Goal: Register for event/course

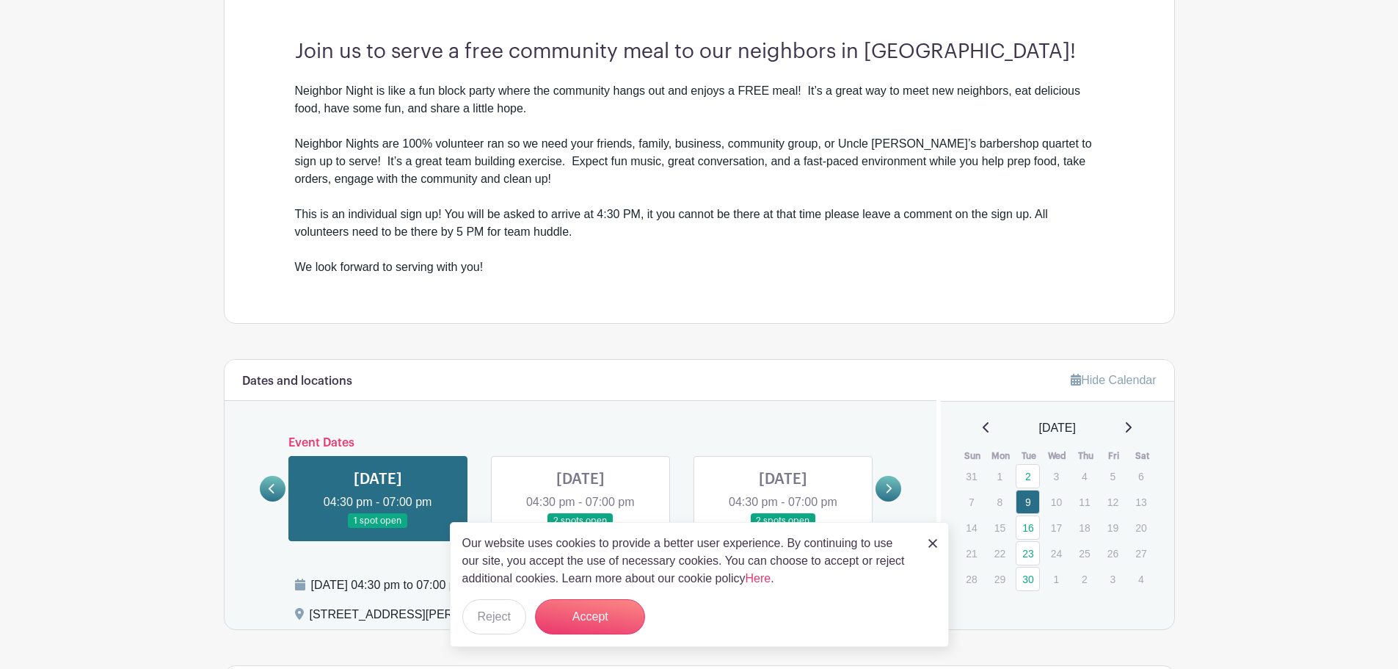
scroll to position [590, 0]
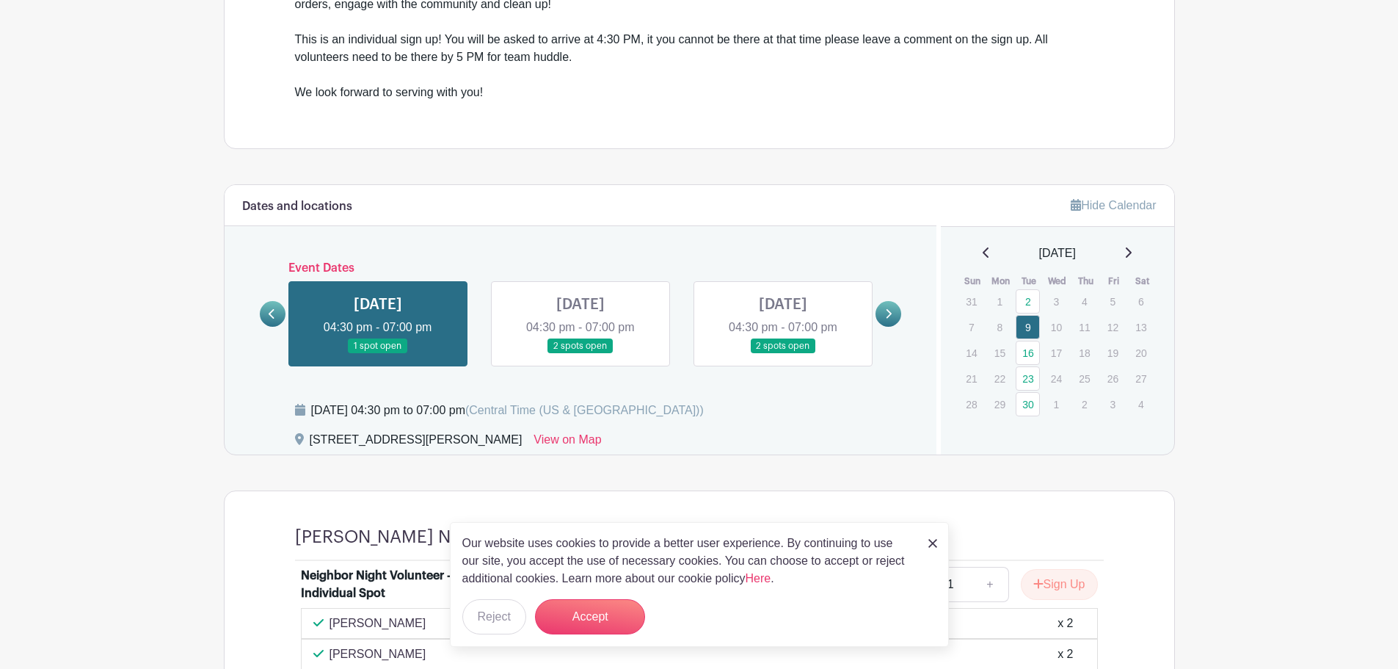
click at [928, 539] on img at bounding box center [932, 543] width 9 height 9
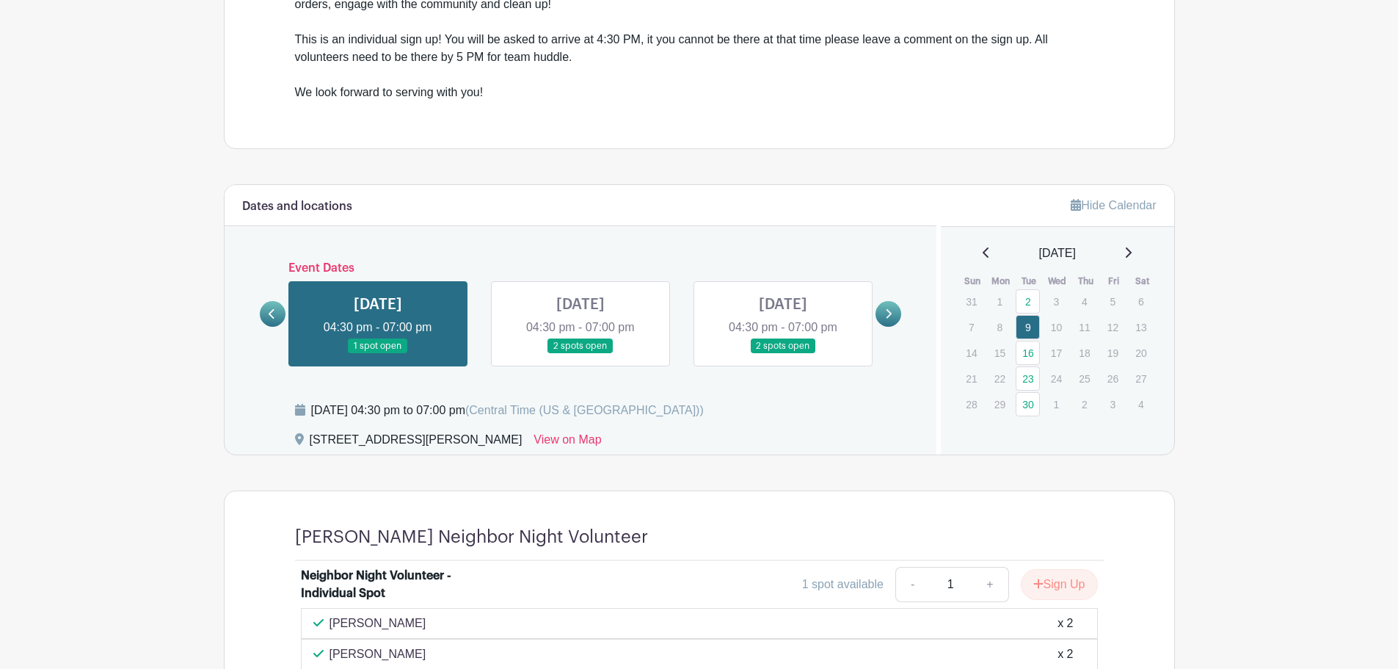
click at [892, 316] on icon at bounding box center [888, 313] width 7 height 11
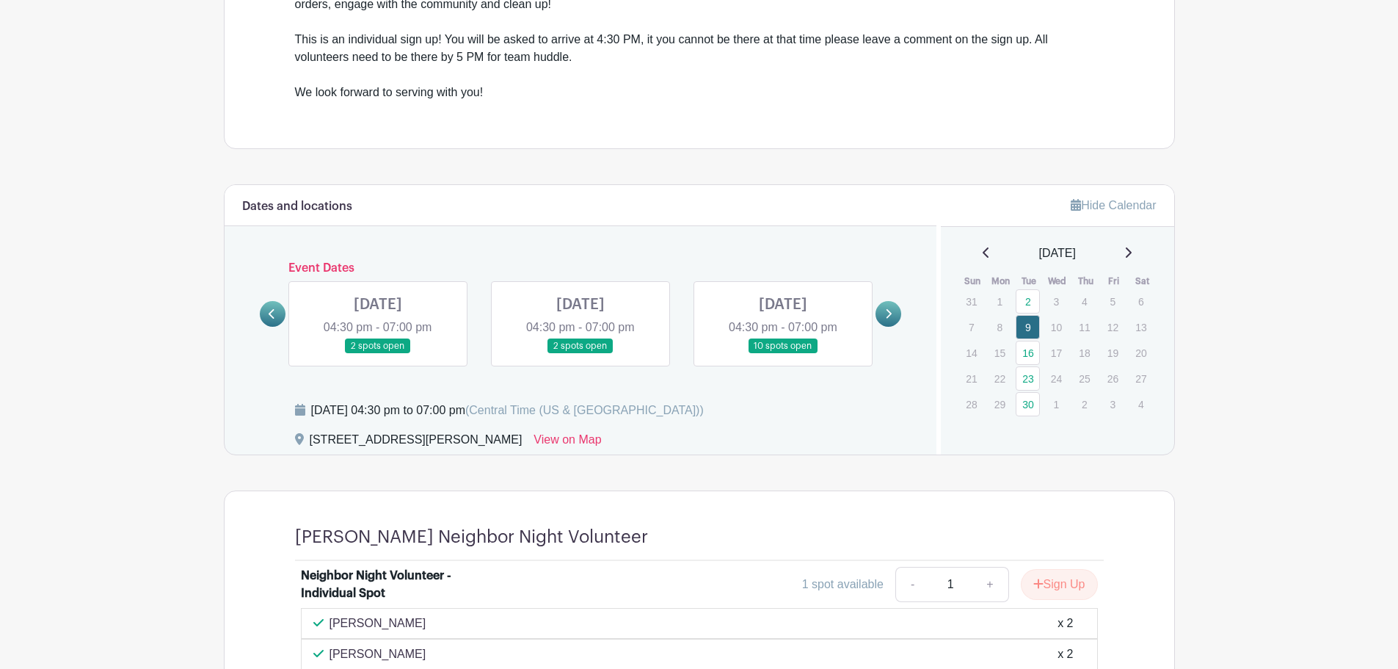
click at [581, 354] on link at bounding box center [581, 354] width 0 height 0
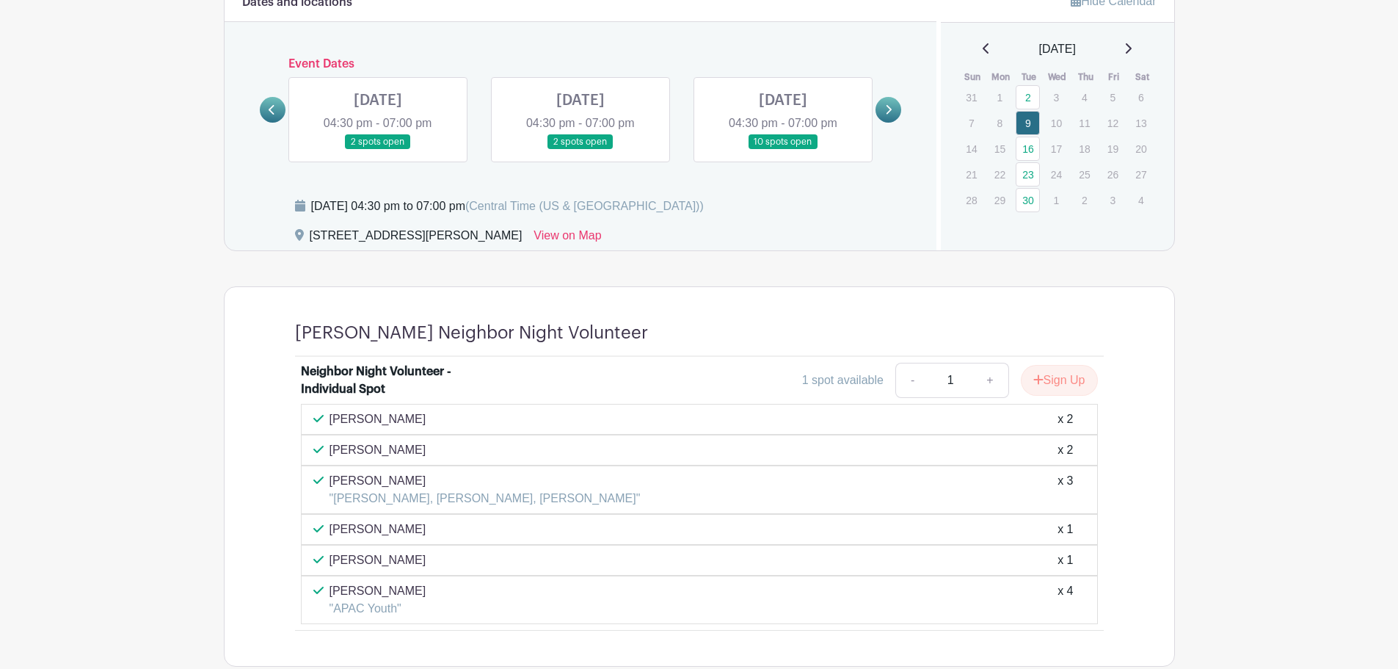
scroll to position [810, 0]
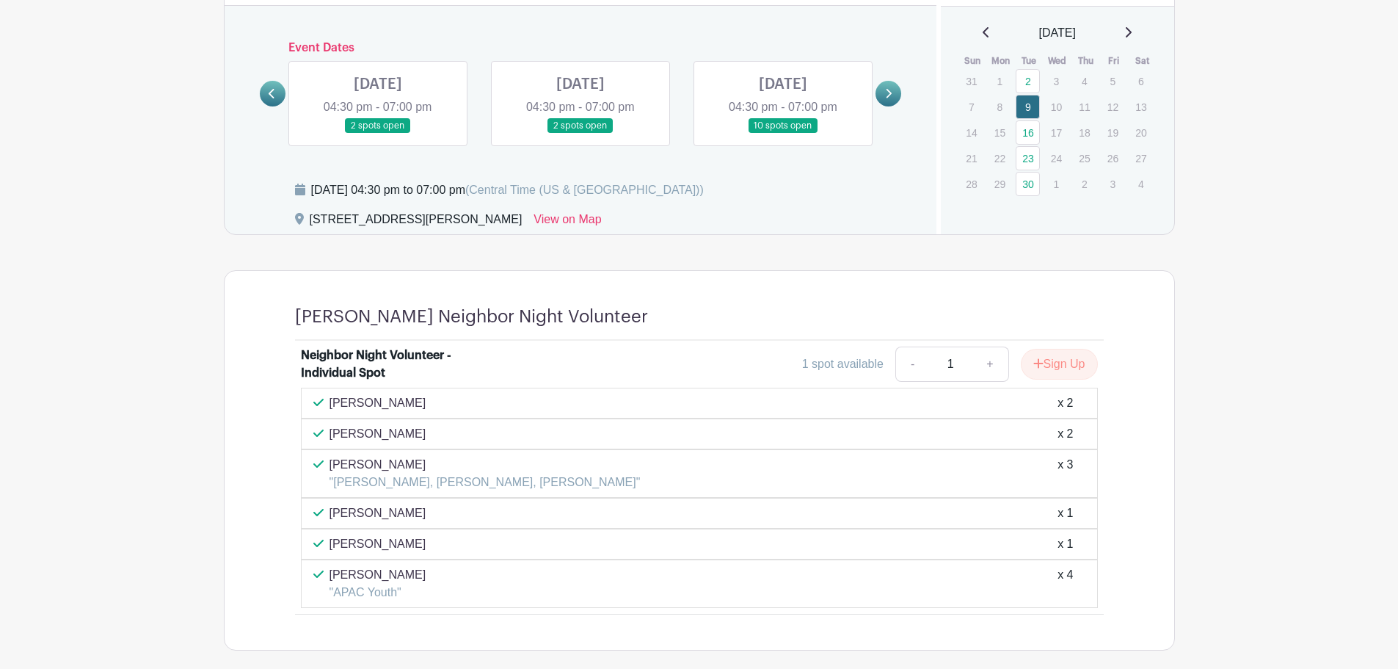
click at [581, 134] on link at bounding box center [581, 134] width 0 height 0
click at [378, 134] on link at bounding box center [378, 134] width 0 height 0
click at [683, 106] on div "[DATE] 04:30 pm - 07:00 pm 10 spots open" at bounding box center [783, 103] width 203 height 85
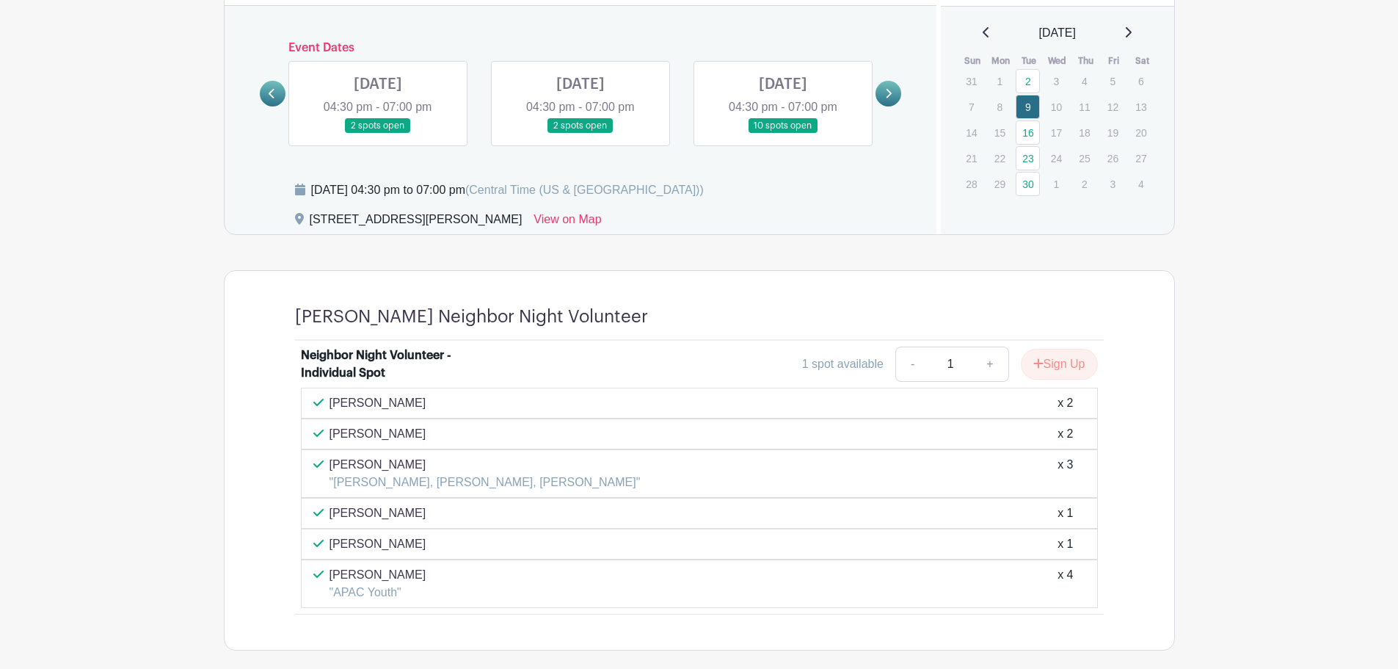
click at [581, 134] on link at bounding box center [581, 134] width 0 height 0
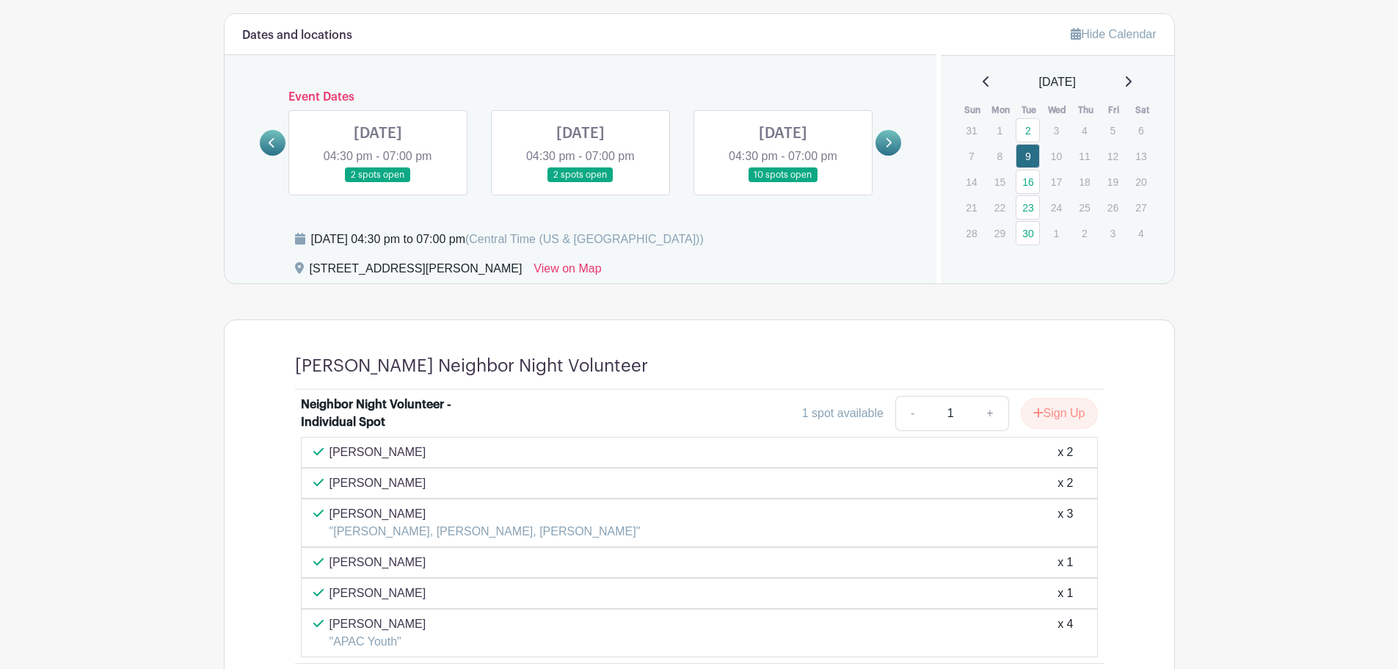
scroll to position [737, 0]
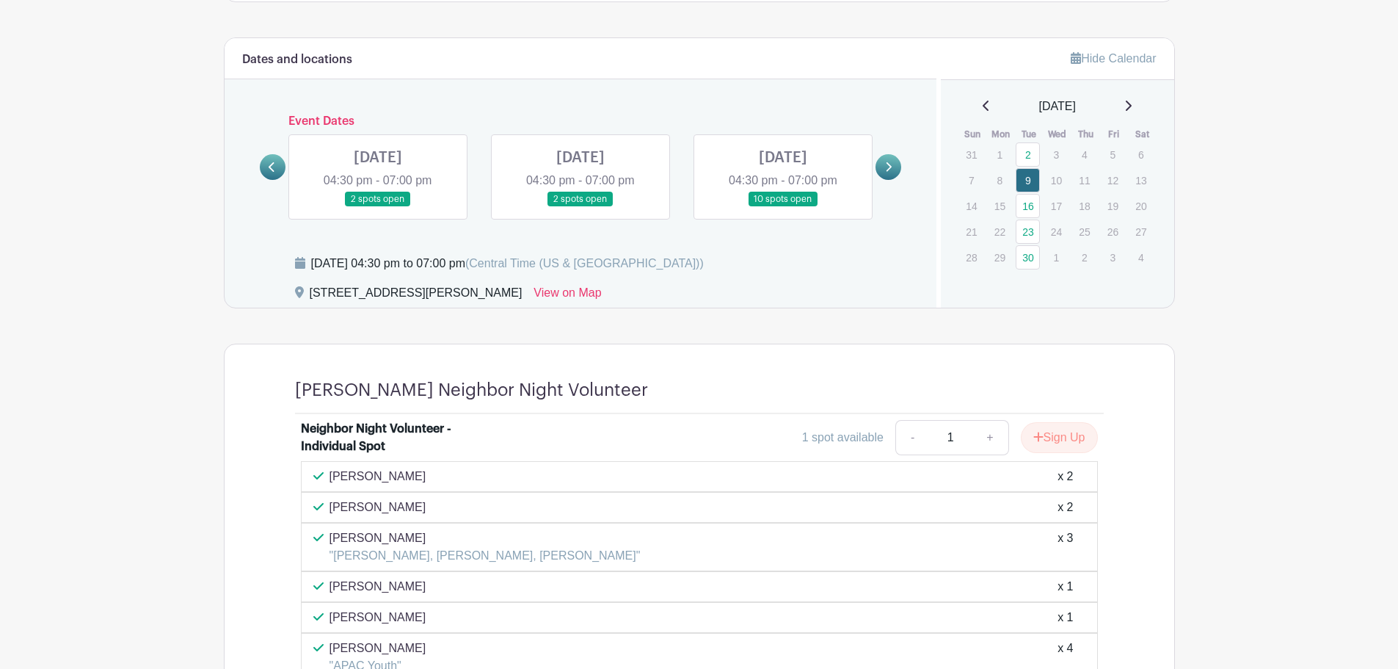
click at [783, 207] on link at bounding box center [783, 207] width 0 height 0
drag, startPoint x: 769, startPoint y: 177, endPoint x: 709, endPoint y: 173, distance: 60.3
click at [783, 207] on link at bounding box center [783, 207] width 0 height 0
click at [283, 162] on link at bounding box center [273, 167] width 26 height 26
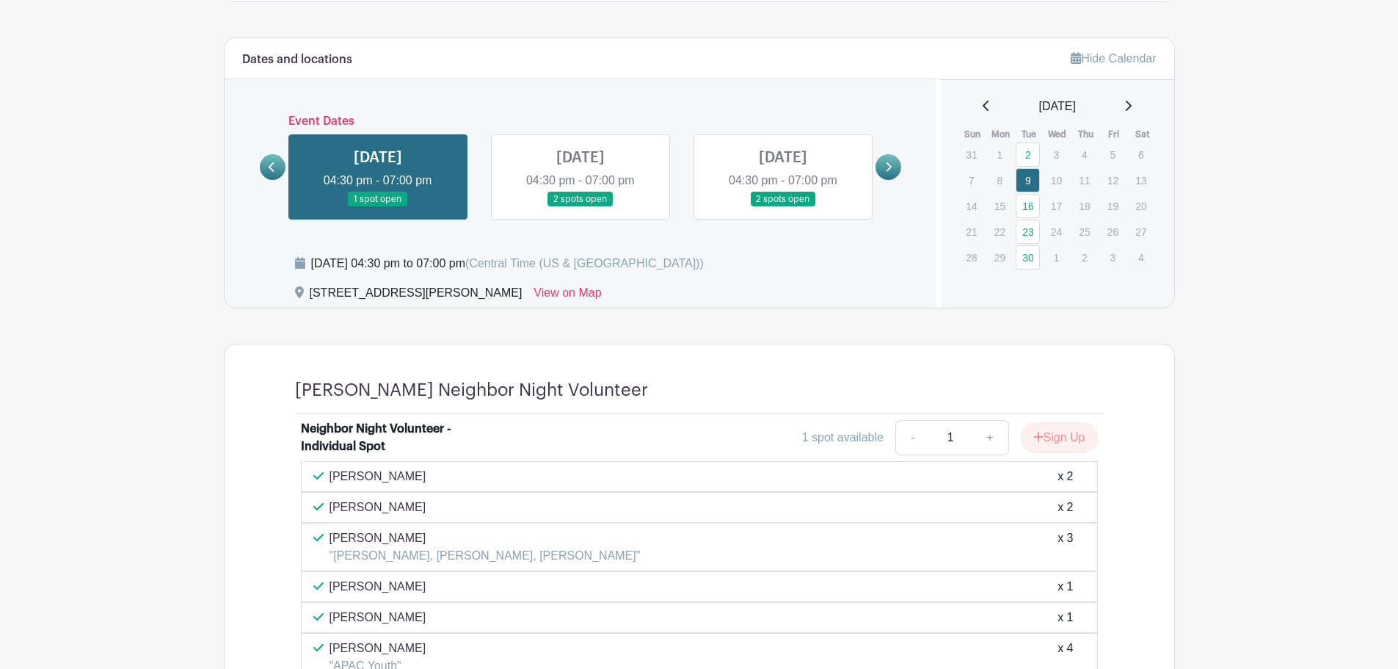
click at [385, 172] on div "[DATE] 04:30 pm - 07:00 pm 1 spot open [DATE] 04:30 pm - 07:00 pm 2 spots open …" at bounding box center [581, 171] width 608 height 97
click at [581, 207] on link at bounding box center [581, 207] width 0 height 0
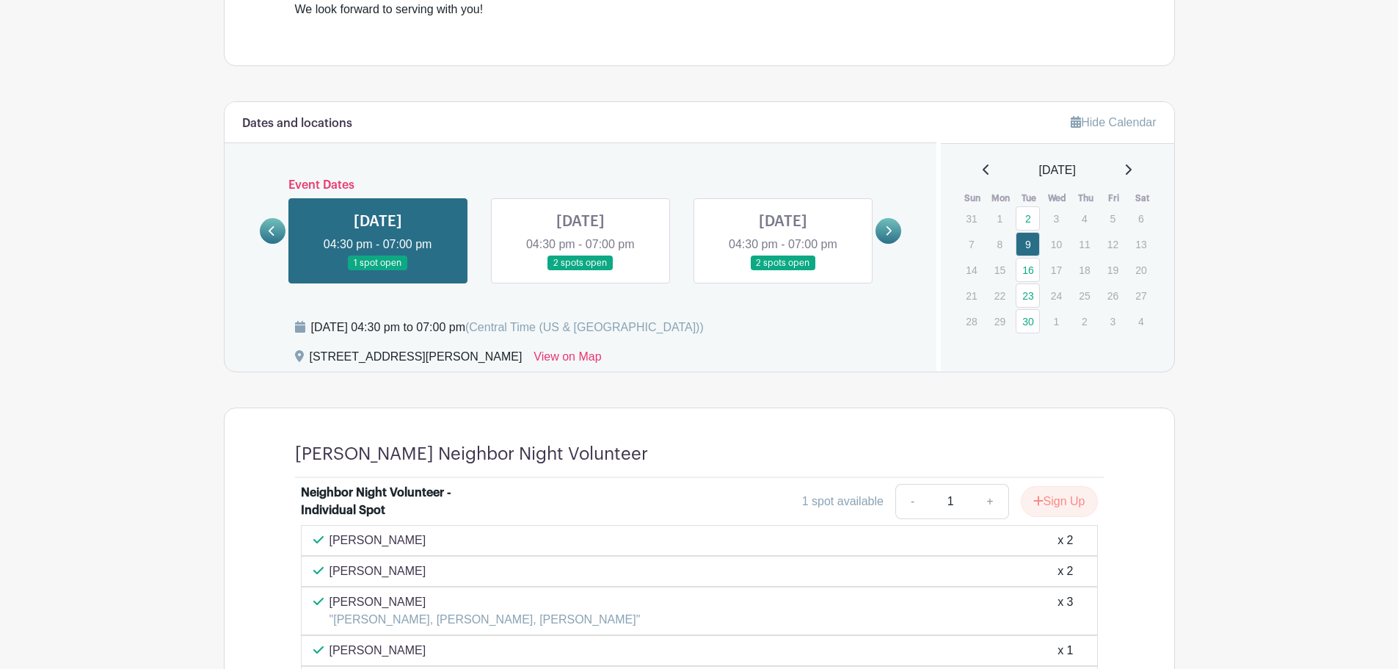
scroll to position [517, 0]
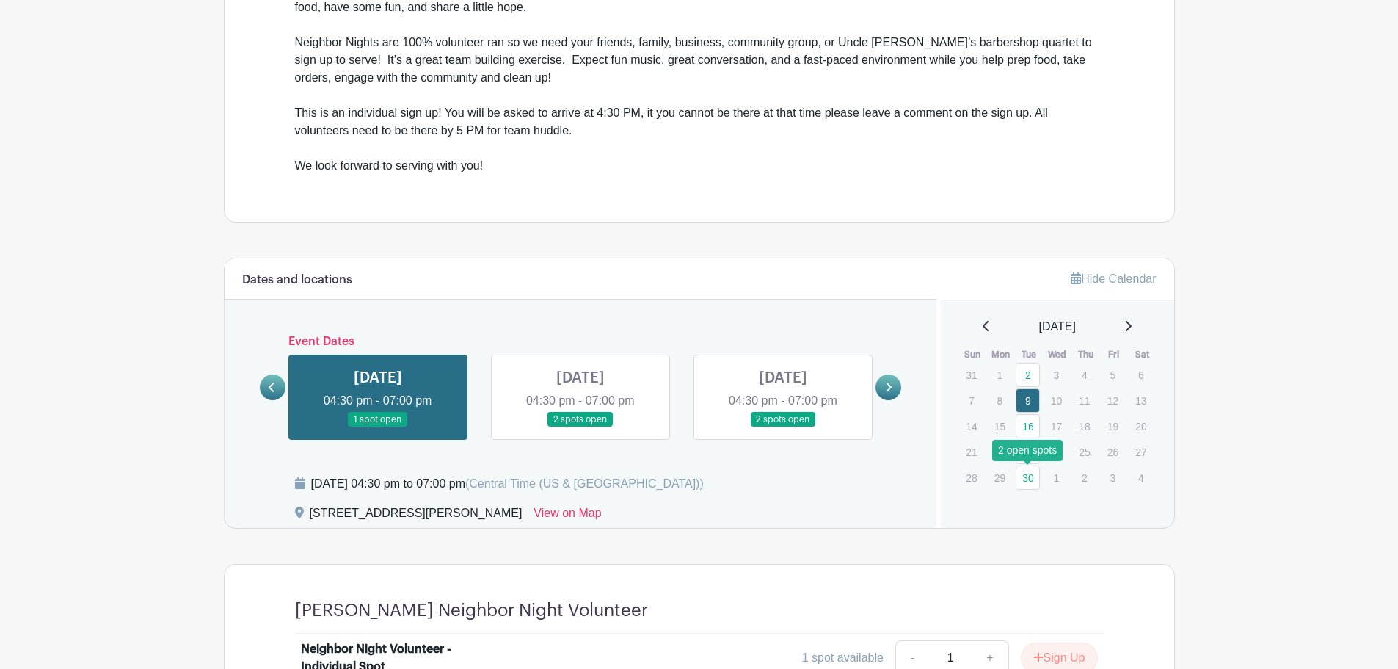
click at [1039, 482] on link "30" at bounding box center [1028, 477] width 24 height 24
click at [1146, 323] on div "[DATE]" at bounding box center [1058, 327] width 198 height 18
click at [1132, 325] on icon at bounding box center [1129, 326] width 6 height 10
click at [1025, 401] on link "7" at bounding box center [1028, 400] width 24 height 24
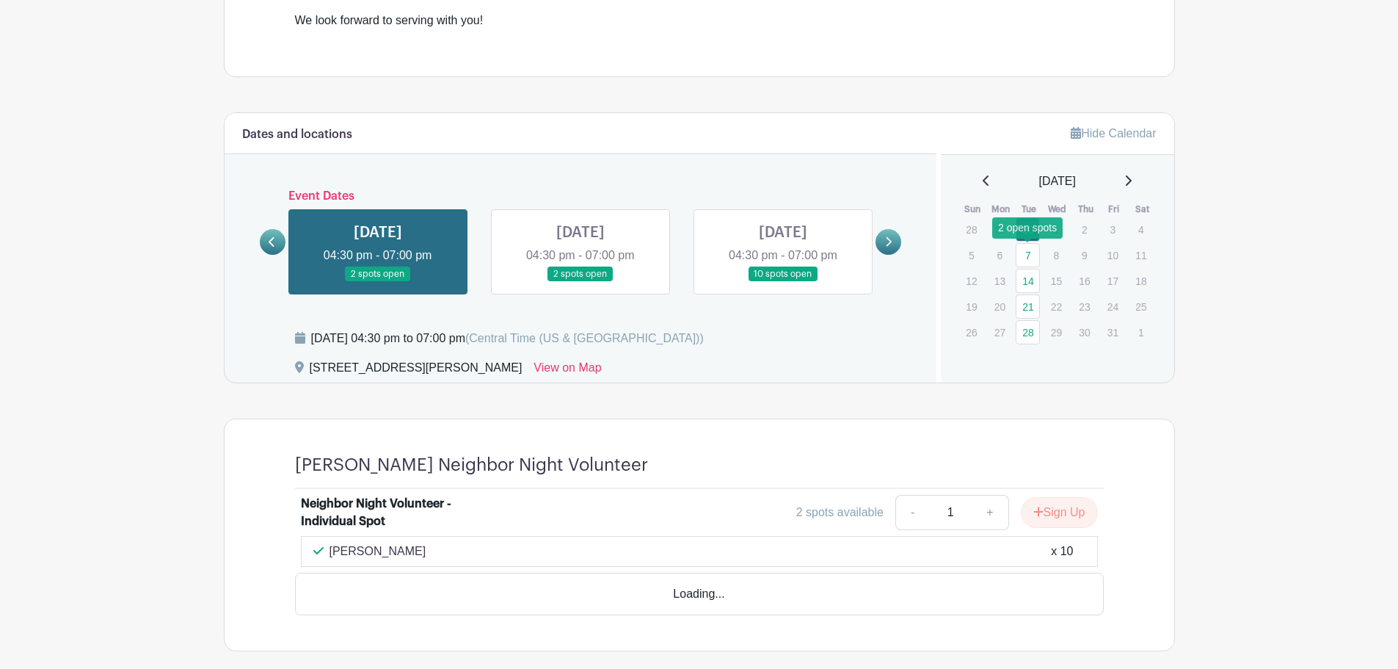
scroll to position [663, 0]
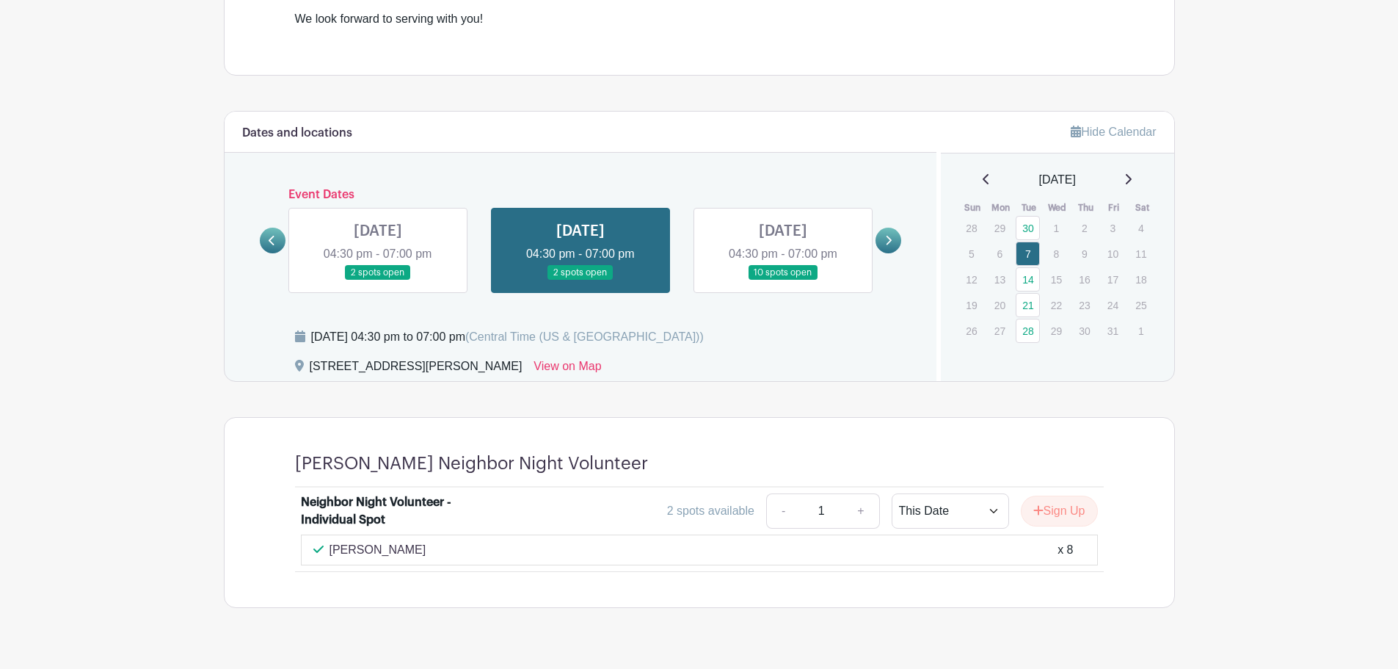
click at [783, 280] on link at bounding box center [783, 280] width 0 height 0
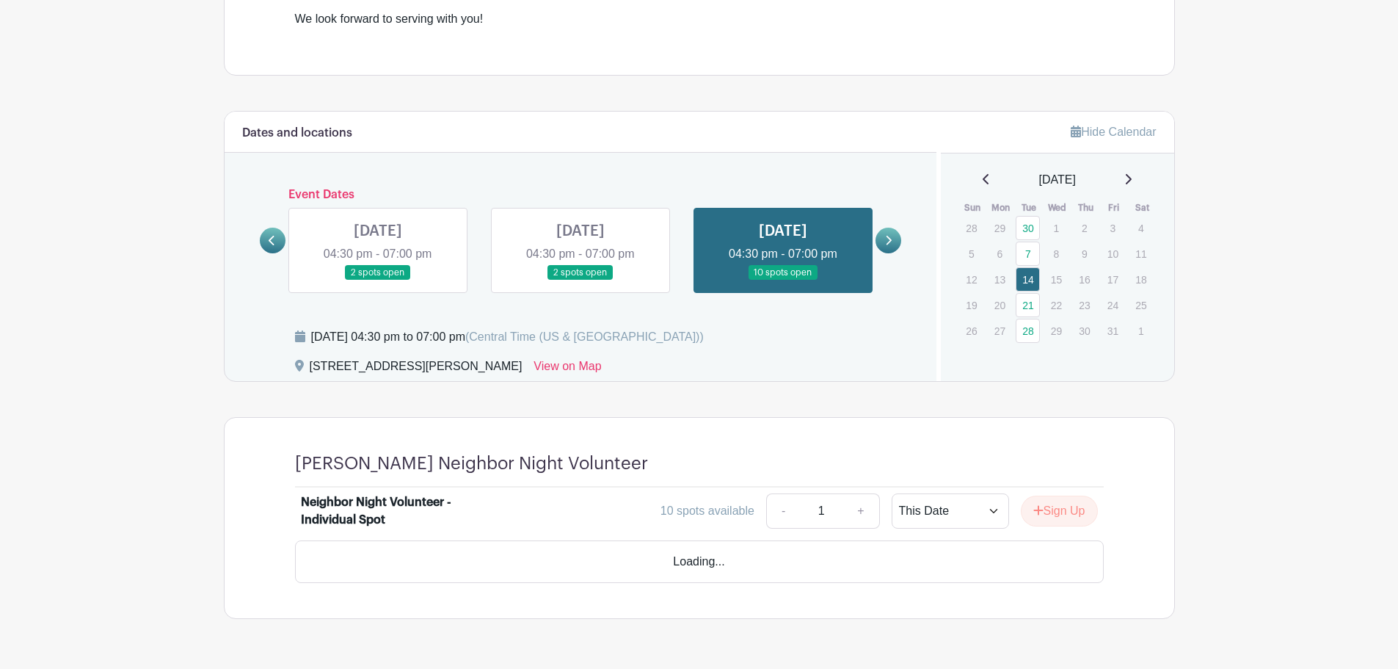
click at [783, 280] on link at bounding box center [783, 280] width 0 height 0
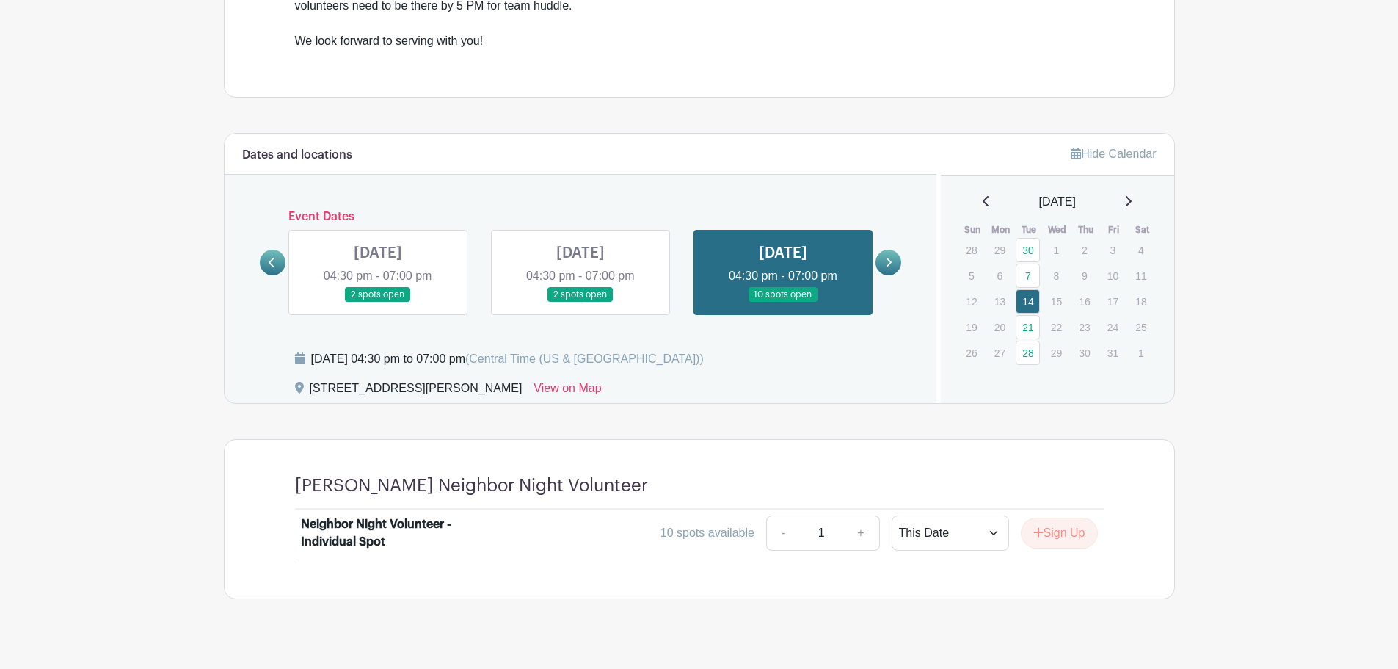
scroll to position [663, 0]
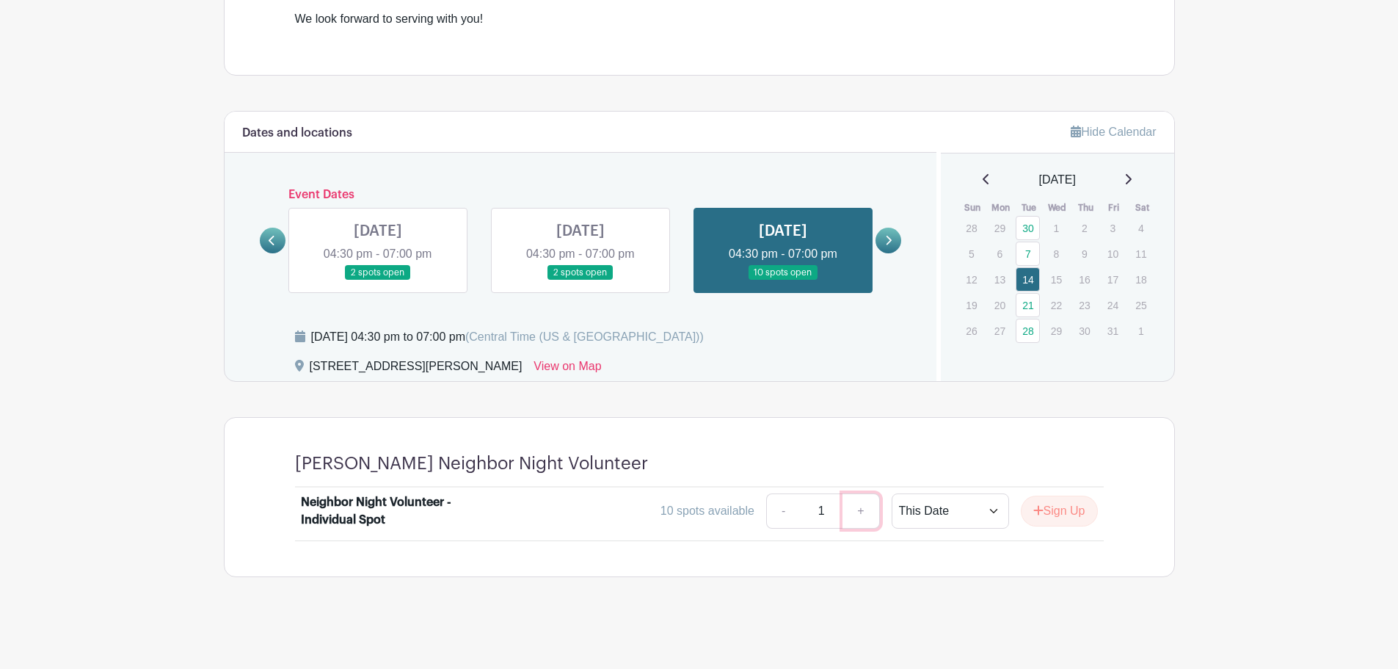
click at [859, 507] on link "+" at bounding box center [861, 510] width 37 height 35
click at [857, 507] on link "+" at bounding box center [861, 510] width 37 height 35
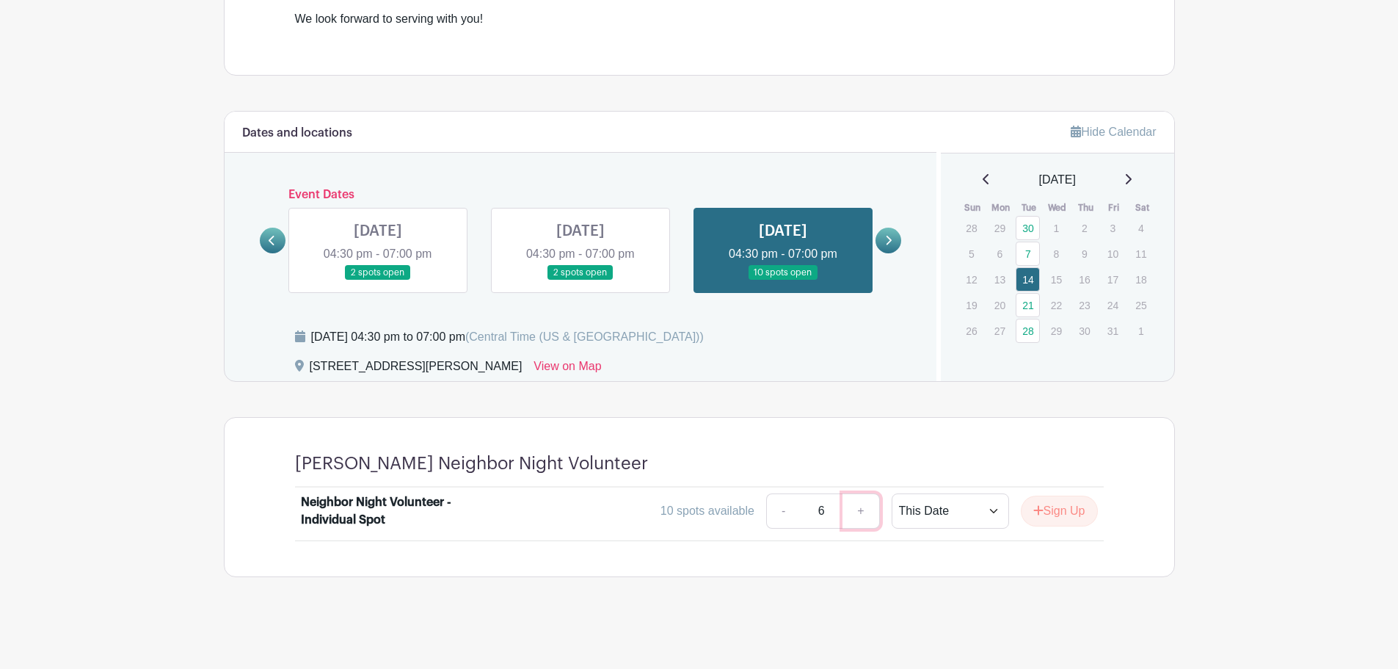
click at [854, 507] on link "+" at bounding box center [861, 510] width 37 height 35
type input "10"
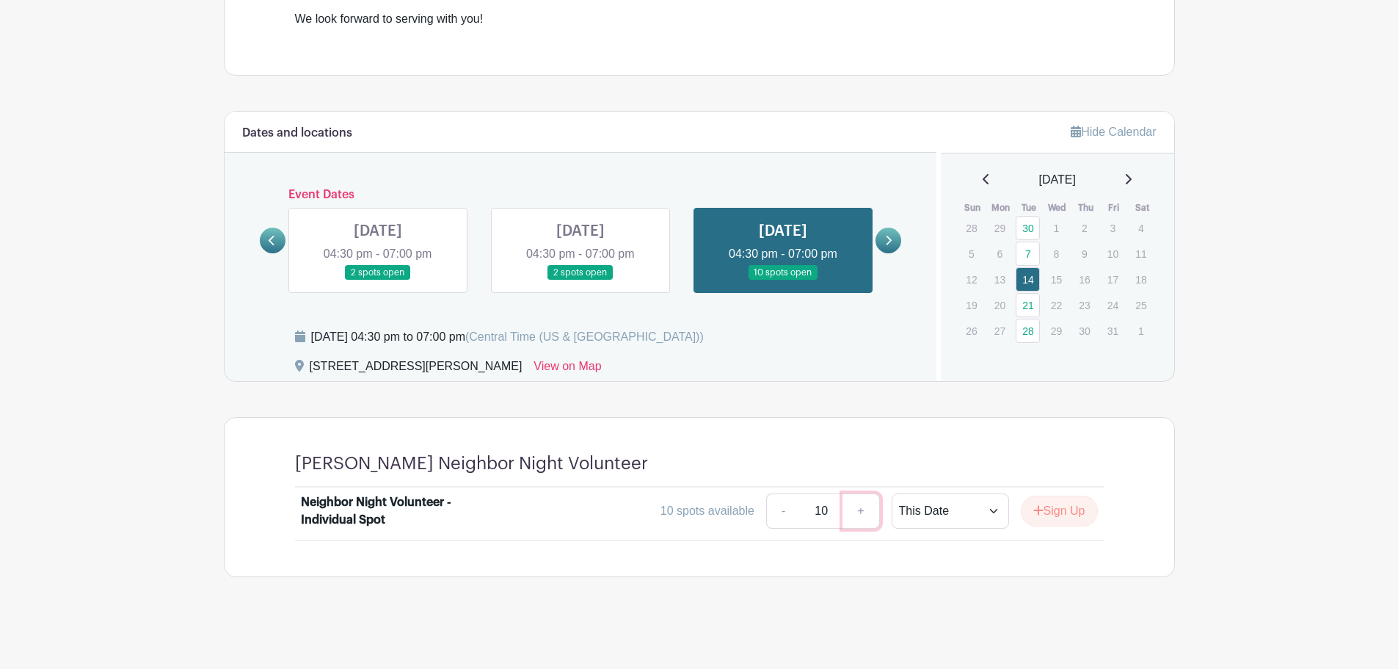
click at [854, 507] on link "+" at bounding box center [861, 510] width 37 height 35
click at [871, 468] on div at bounding box center [876, 463] width 456 height 21
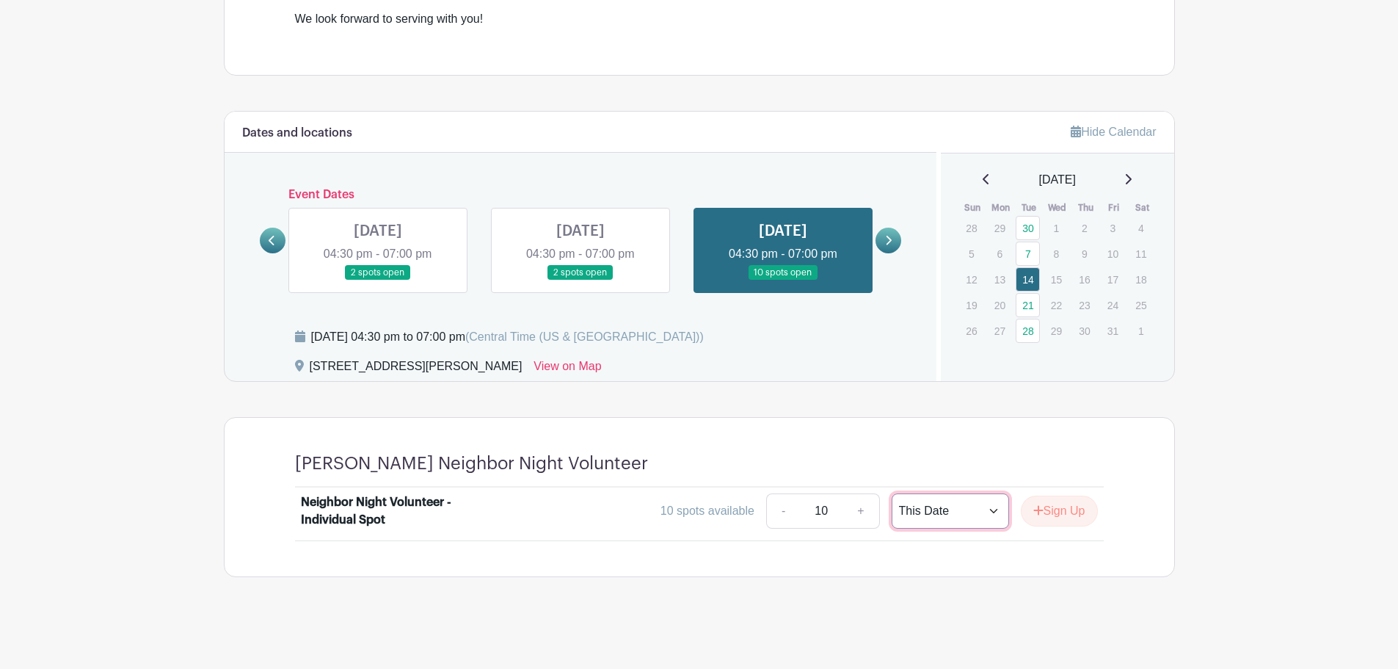
click at [940, 498] on select "This Date Select Dates" at bounding box center [950, 510] width 117 height 35
select select "select_dates"
click at [892, 493] on select "This Date Select Dates" at bounding box center [950, 510] width 117 height 35
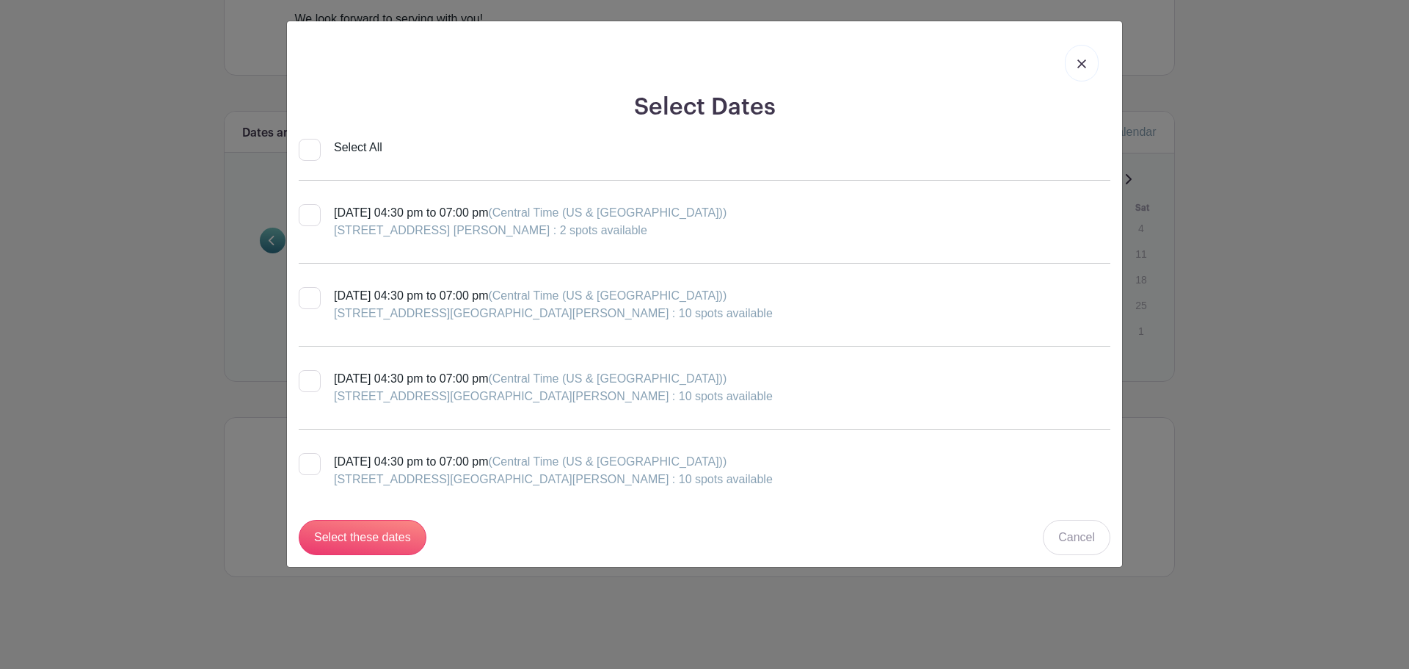
click at [450, 301] on div "[DATE] 04:30 pm to 07:00 pm (Central Time ([GEOGRAPHIC_DATA] & [GEOGRAPHIC_DATA…" at bounding box center [553, 304] width 439 height 35
click at [308, 297] on input "[DATE] 04:30 pm to 07:00 pm (Central Time ([GEOGRAPHIC_DATA] & [GEOGRAPHIC_DATA…" at bounding box center [304, 292] width 10 height 10
checkbox input "true"
click at [354, 538] on input "Select these dates" at bounding box center [363, 537] width 128 height 35
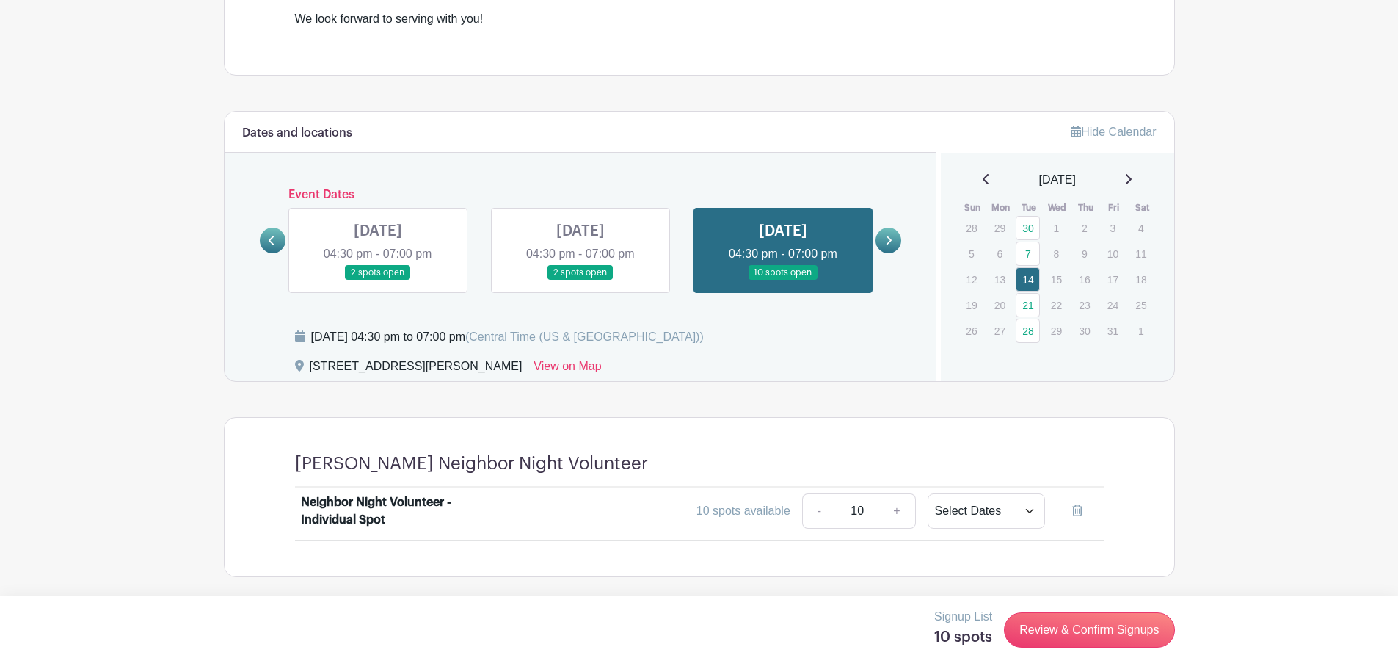
click at [889, 235] on icon at bounding box center [888, 240] width 7 height 11
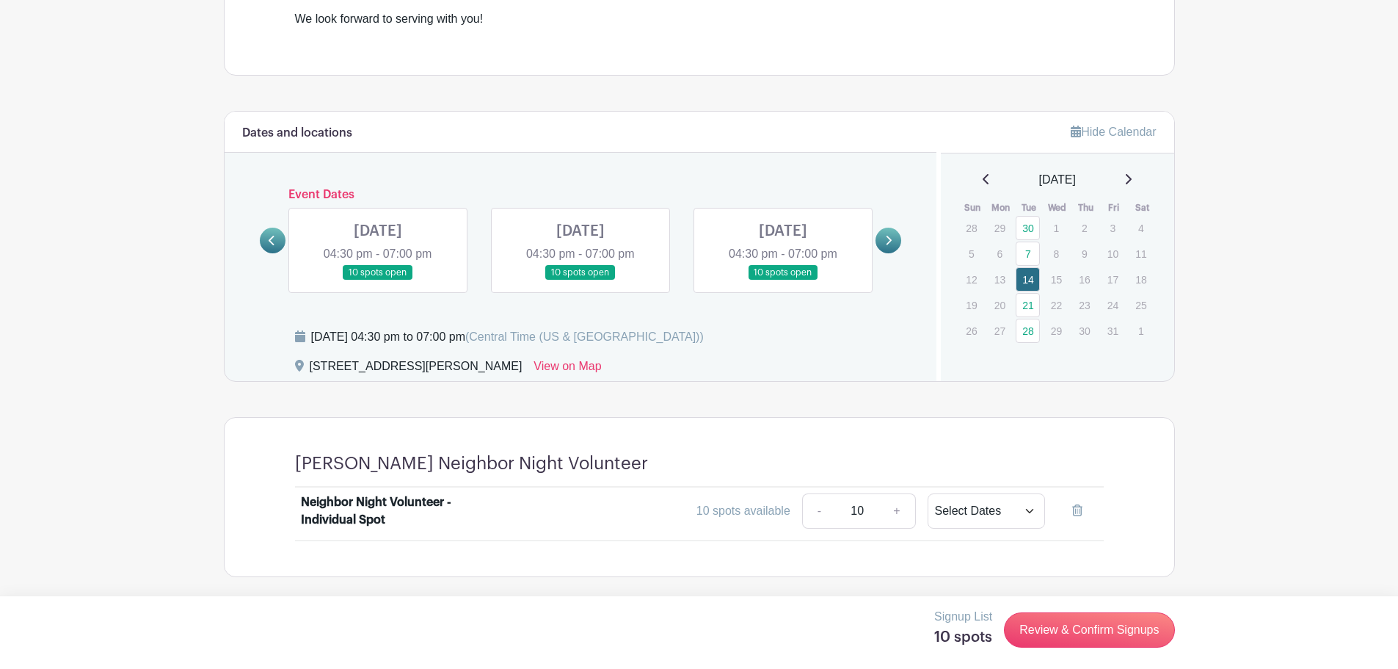
click at [378, 280] on link at bounding box center [378, 280] width 0 height 0
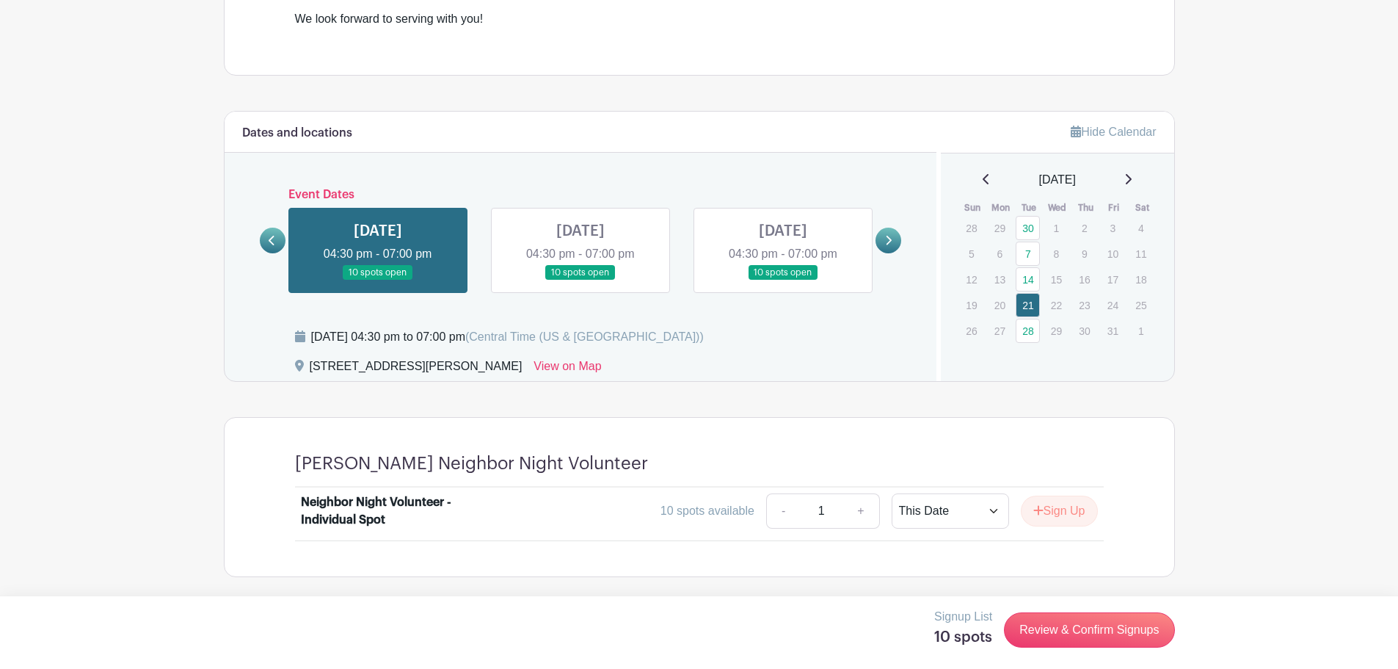
click at [272, 239] on icon at bounding box center [272, 241] width 6 height 10
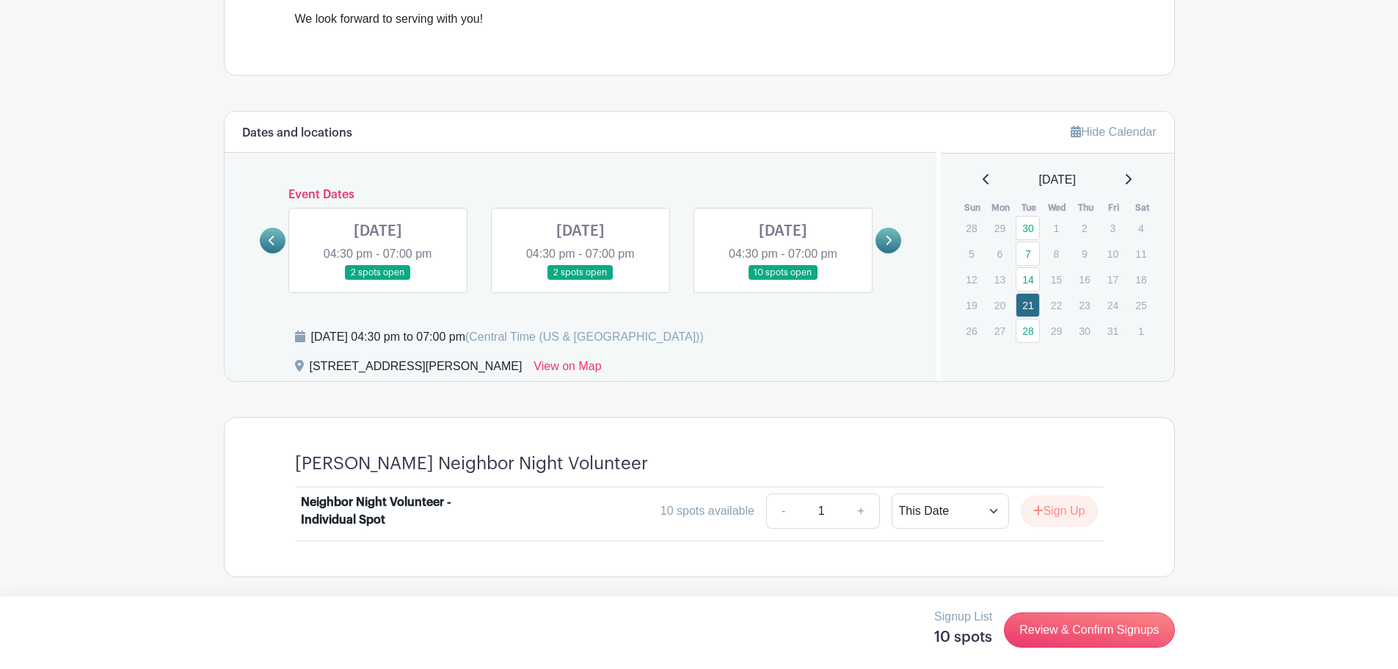
click at [581, 280] on link at bounding box center [581, 280] width 0 height 0
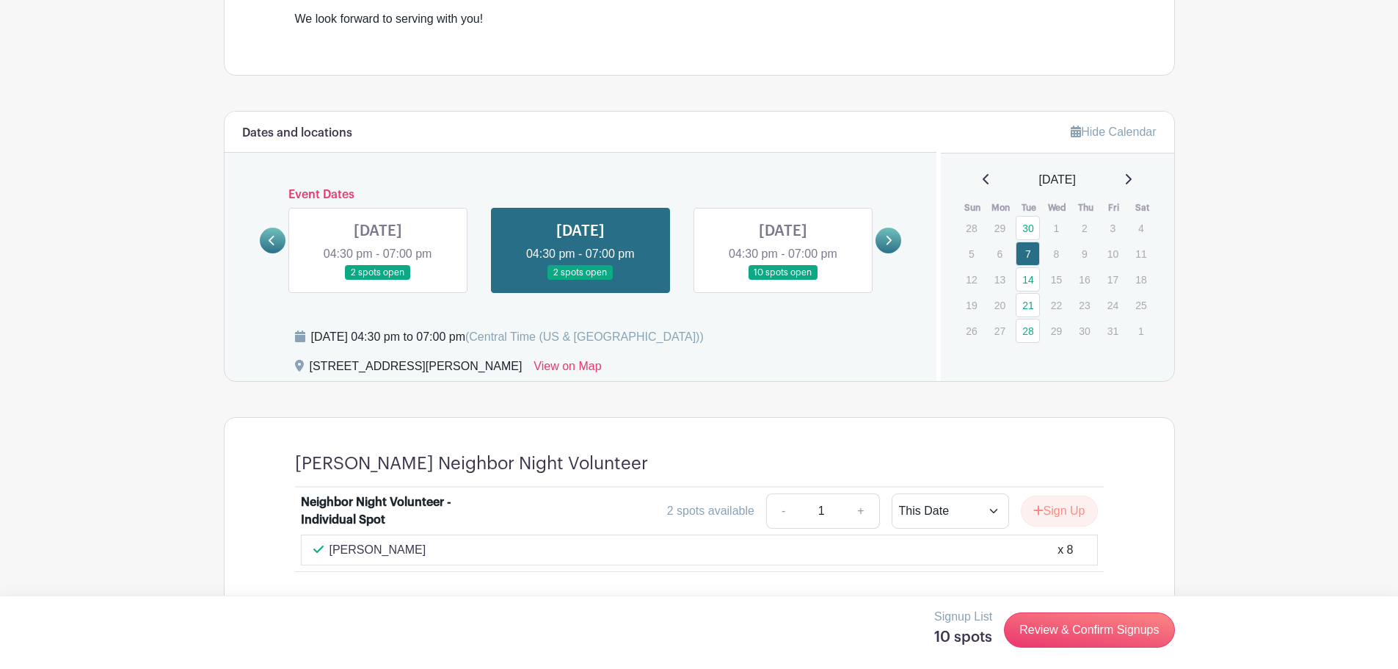
scroll to position [694, 0]
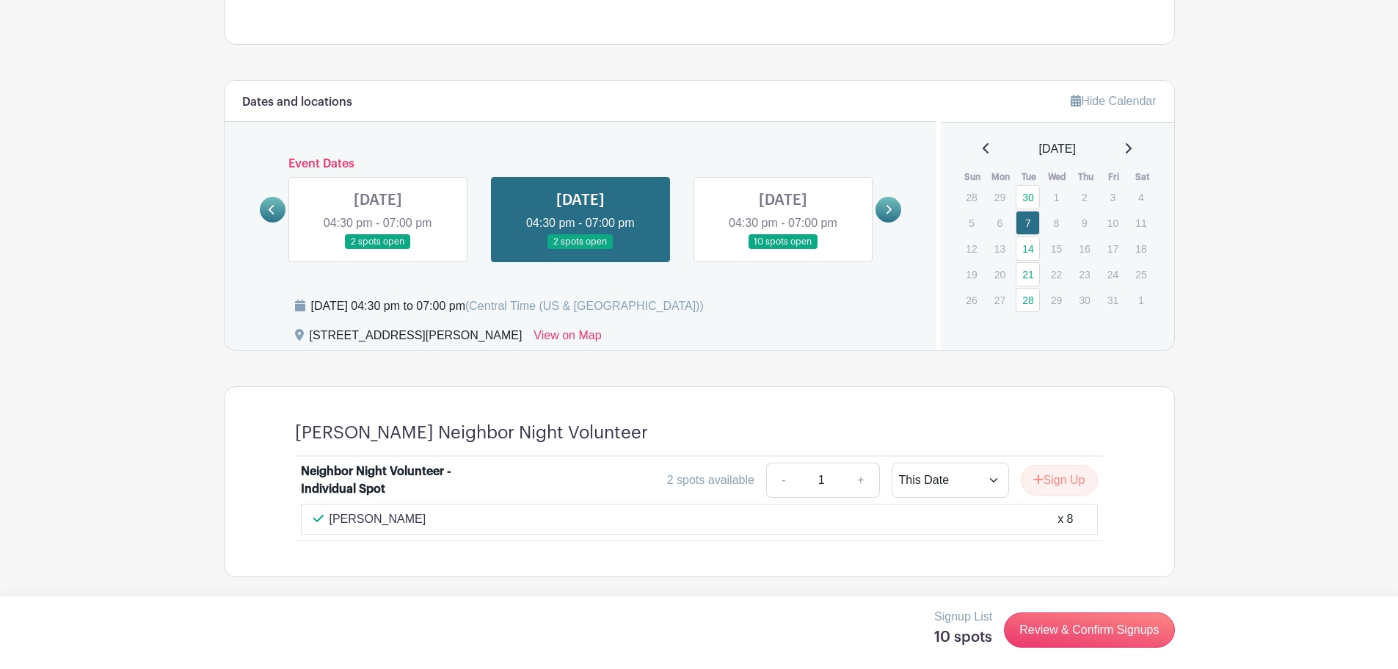
click at [783, 250] on link at bounding box center [783, 250] width 0 height 0
click at [882, 207] on link at bounding box center [889, 210] width 26 height 26
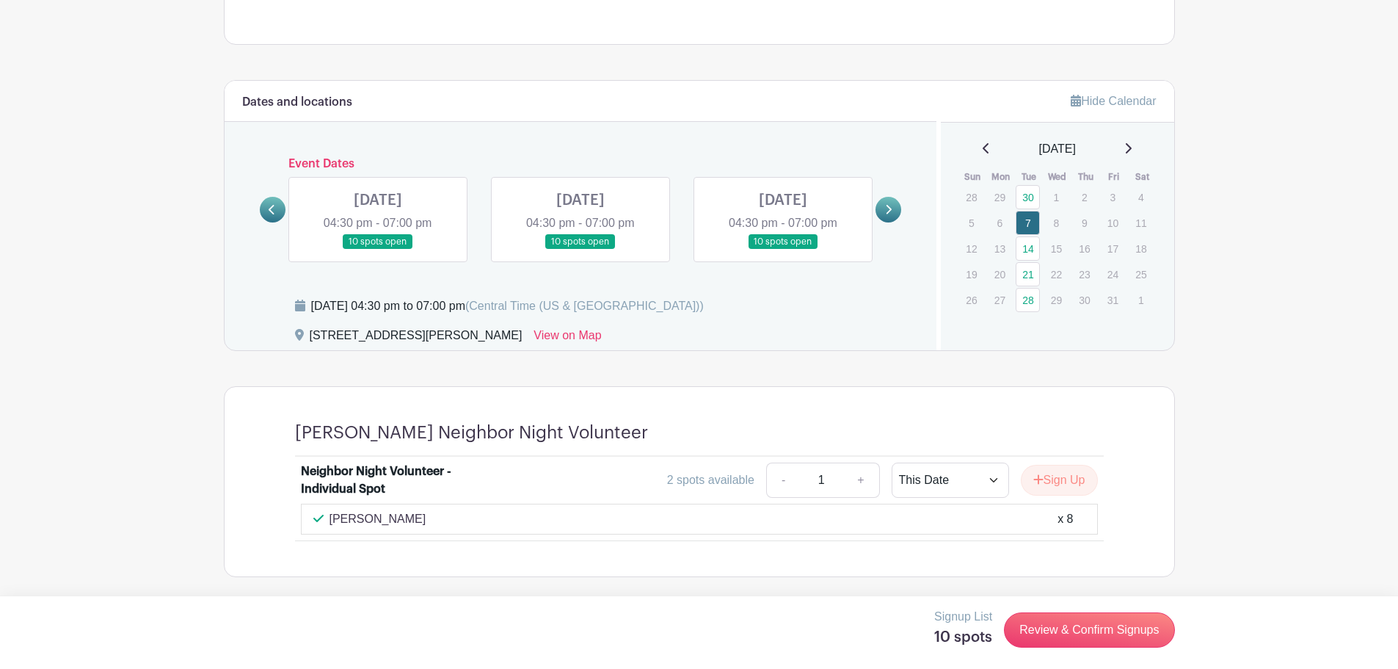
click at [887, 211] on icon at bounding box center [888, 209] width 7 height 11
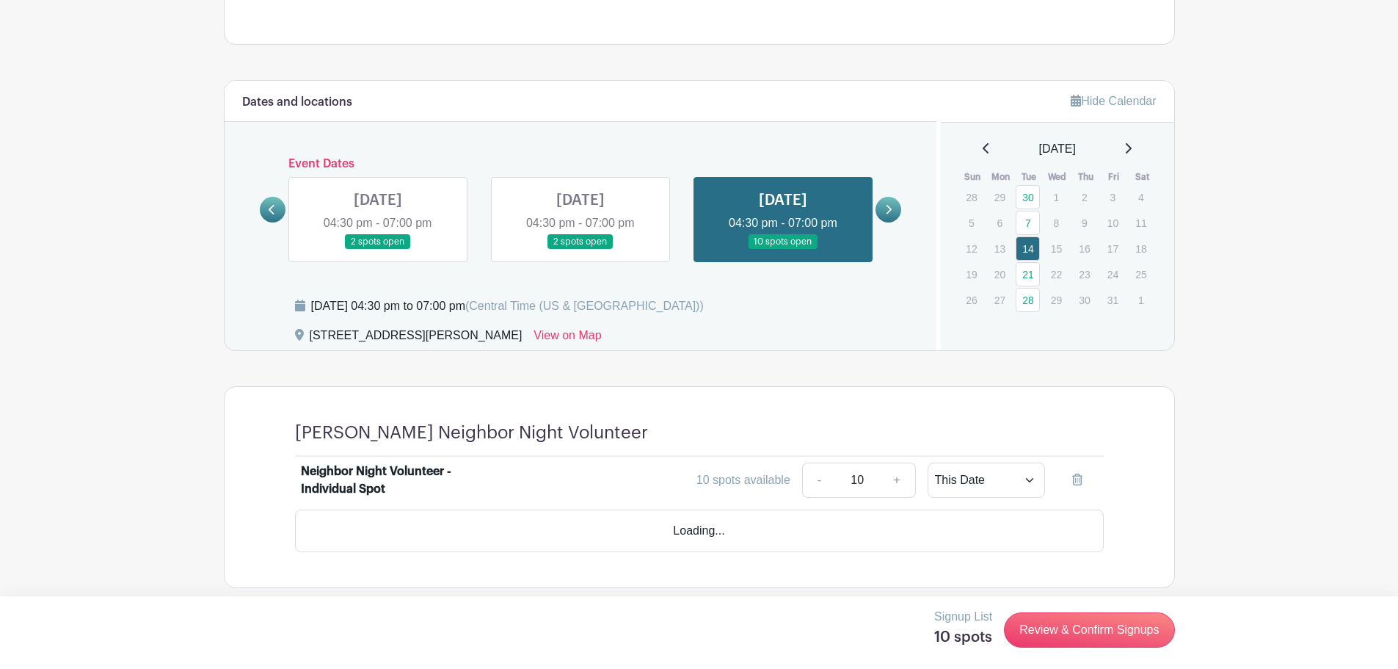
scroll to position [663, 0]
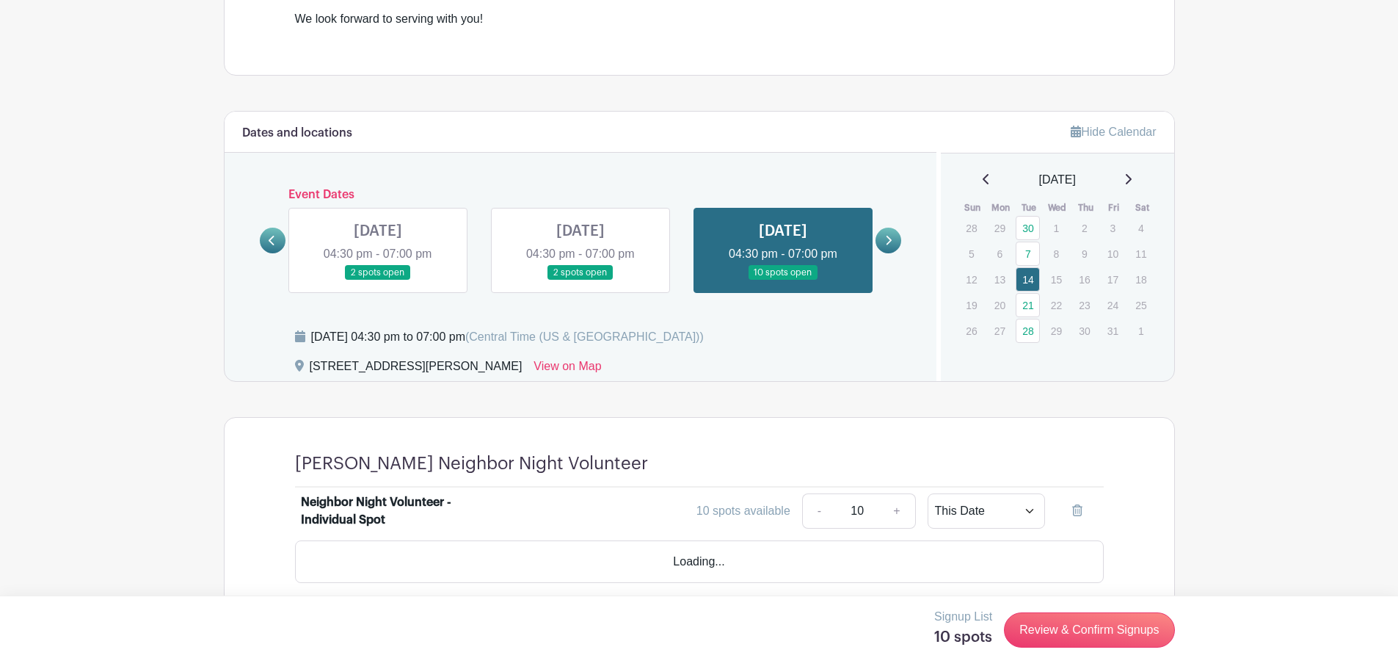
click at [269, 207] on div "Event Dates [DATE] 04:30 pm - 07:00 pm 10 spots open [DATE] 04:30 pm - 07:00 pm…" at bounding box center [581, 240] width 642 height 105
click at [885, 239] on icon at bounding box center [888, 240] width 7 height 11
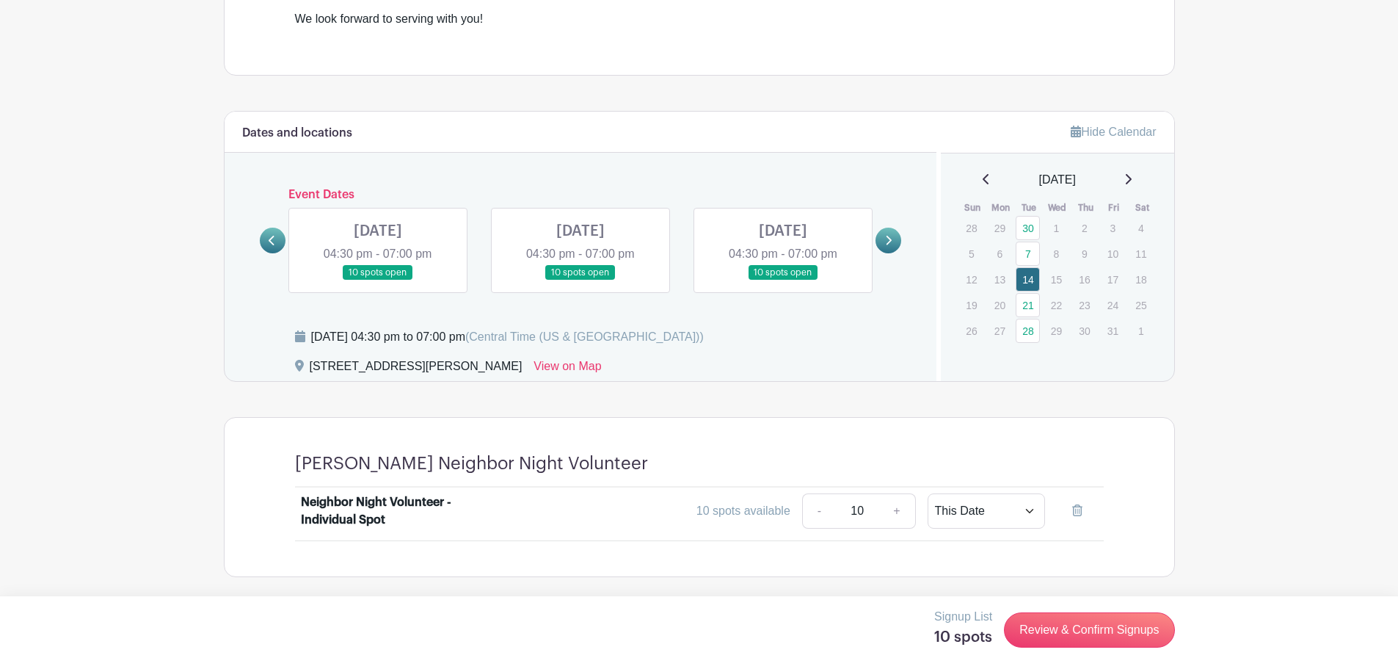
click at [783, 280] on link at bounding box center [783, 280] width 0 height 0
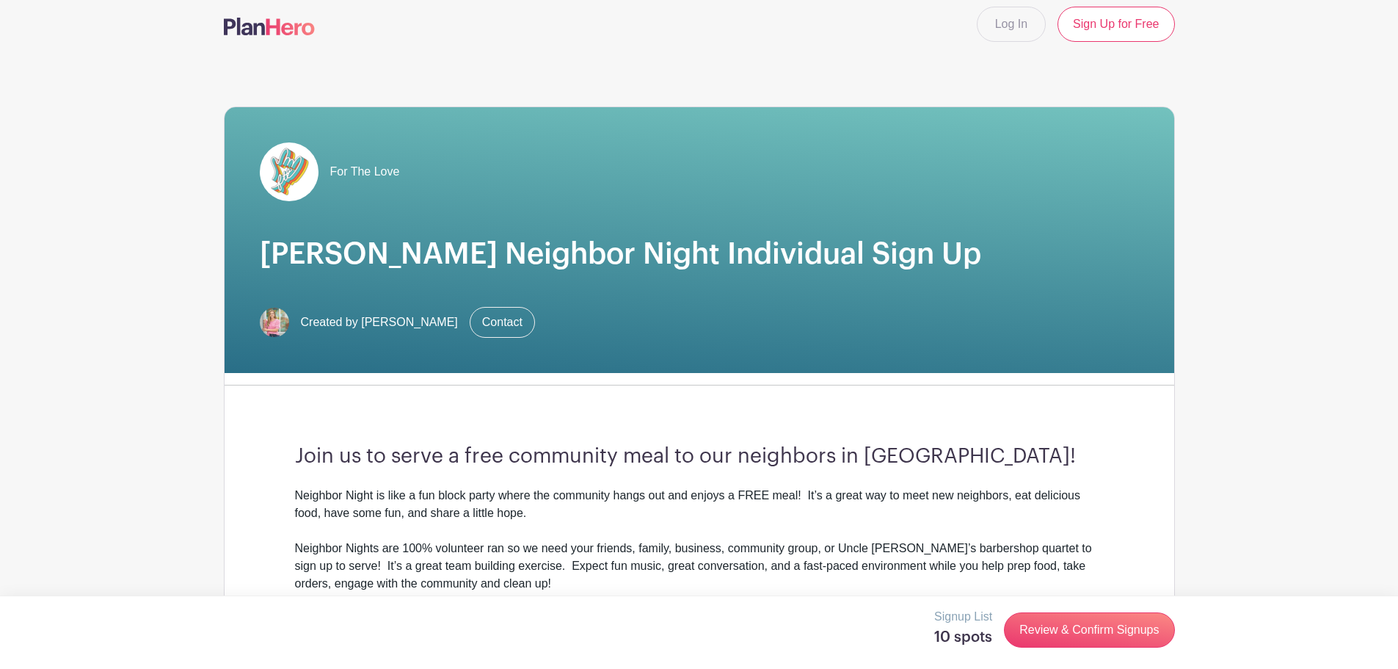
scroll to position [3, 0]
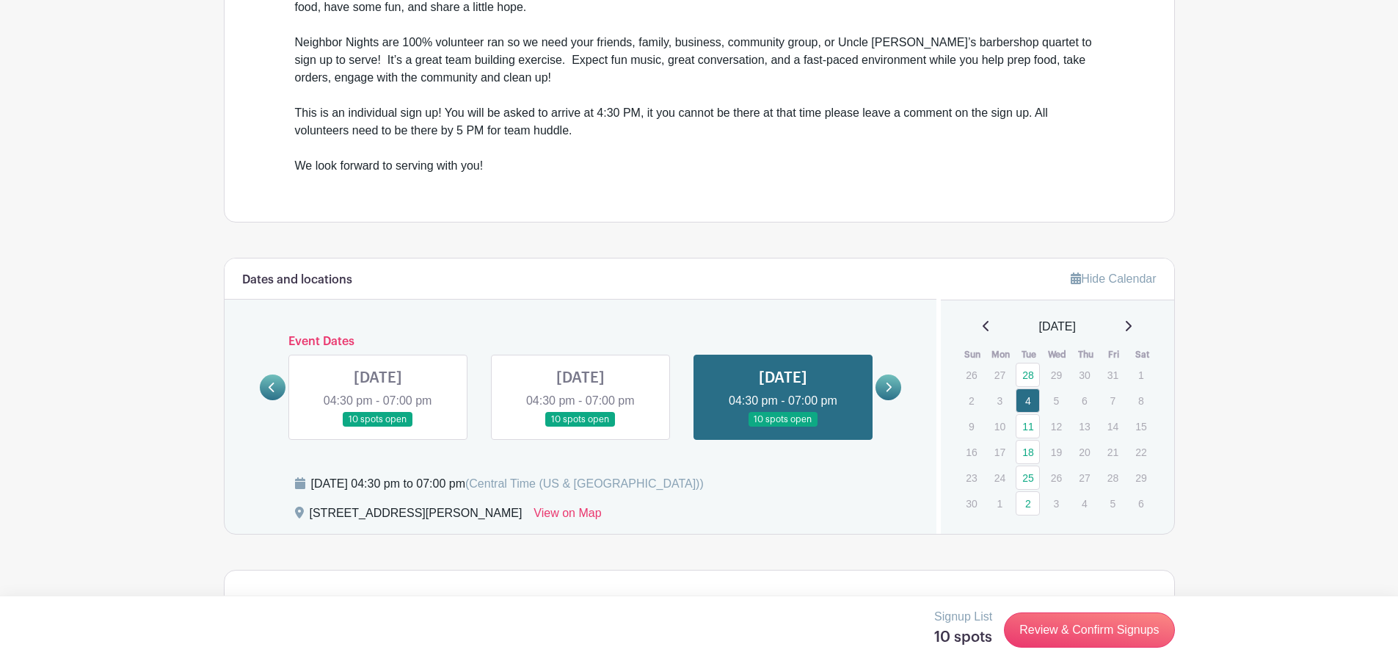
scroll to position [710, 0]
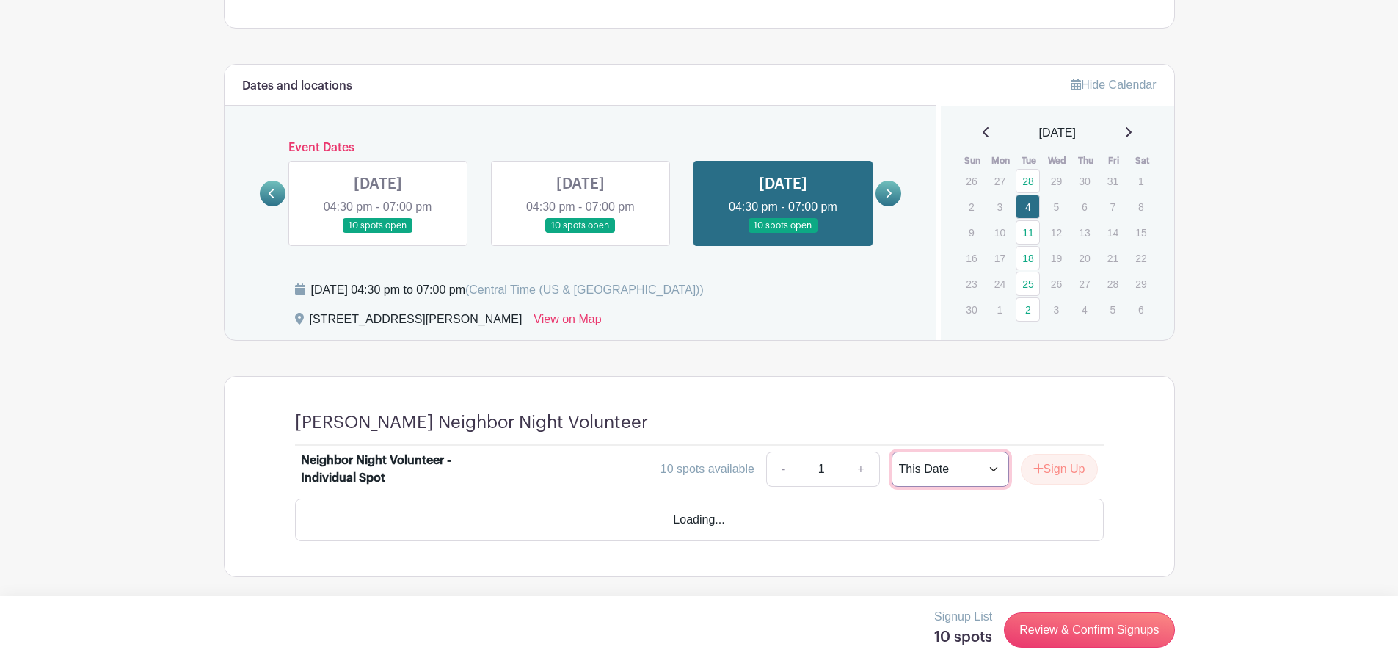
click at [910, 465] on select "This Date Select Dates" at bounding box center [950, 468] width 117 height 35
click at [829, 475] on input "1" at bounding box center [821, 468] width 44 height 35
click at [852, 470] on link "+" at bounding box center [861, 468] width 37 height 35
click at [854, 470] on link "+" at bounding box center [861, 468] width 37 height 35
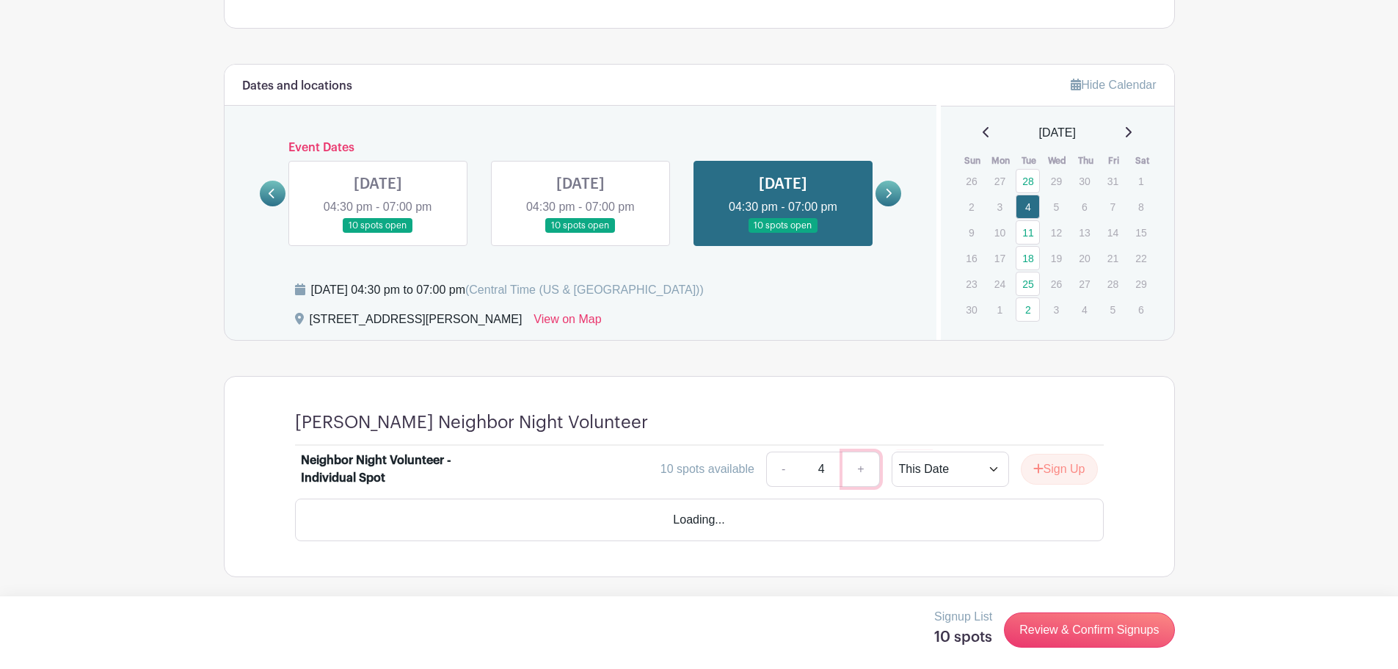
click at [854, 470] on link "+" at bounding box center [861, 468] width 37 height 35
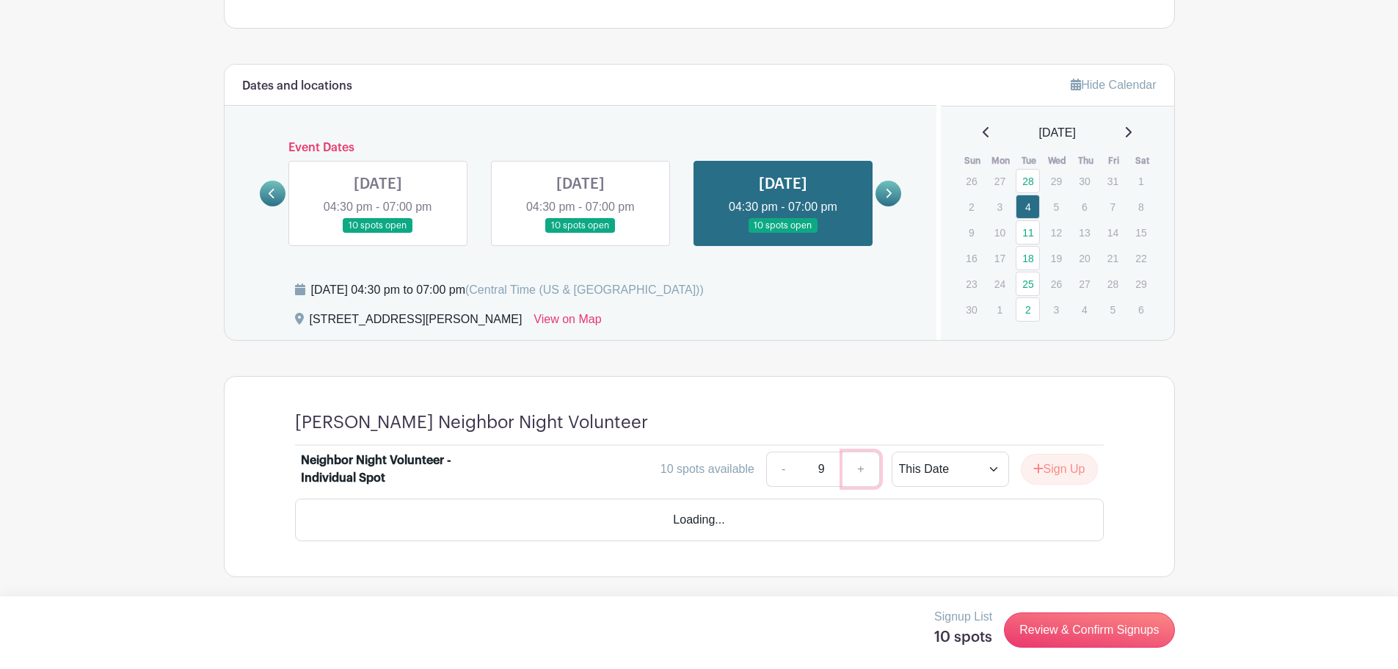
click at [854, 470] on link "+" at bounding box center [861, 468] width 37 height 35
type input "10"
click at [854, 469] on link "+" at bounding box center [861, 468] width 37 height 35
click at [983, 468] on select "This Date Select Dates" at bounding box center [950, 468] width 117 height 35
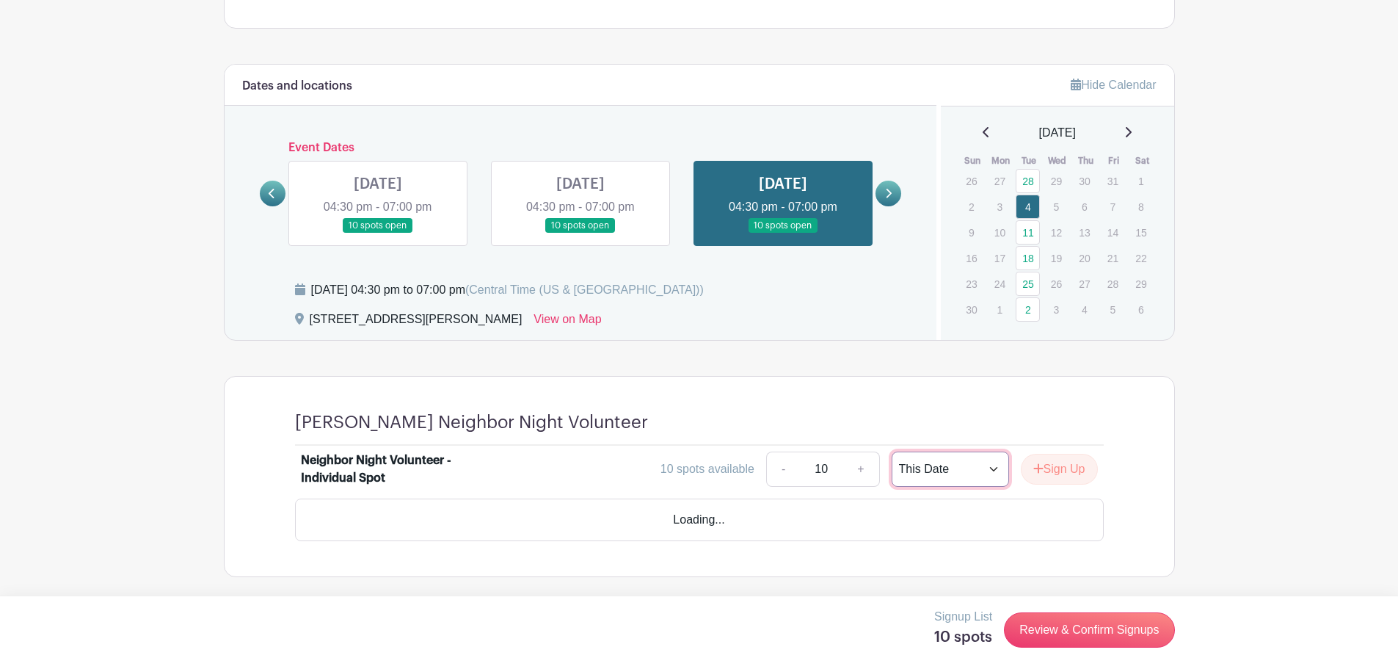
select select "select_dates"
click at [892, 451] on select "This Date Select Dates" at bounding box center [950, 468] width 117 height 35
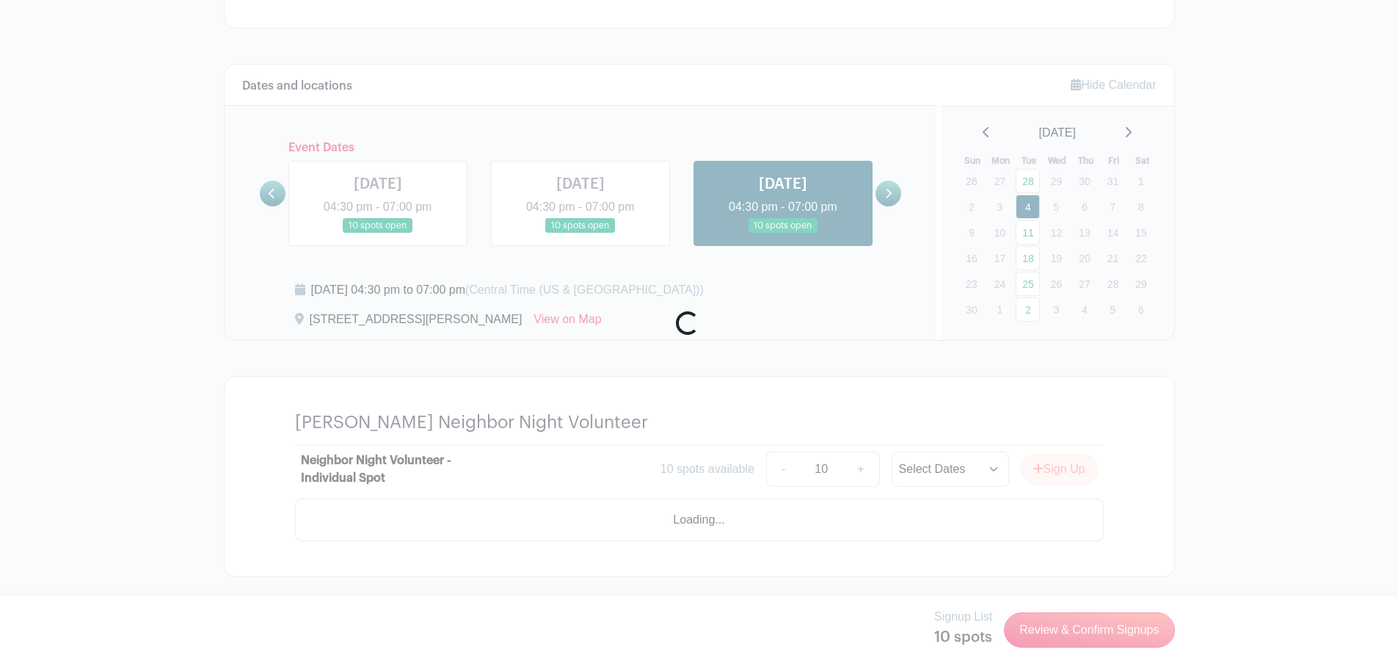
click at [948, 461] on div "Loading..." at bounding box center [699, 334] width 1398 height 669
click at [981, 470] on div "Loading..." at bounding box center [699, 334] width 1398 height 669
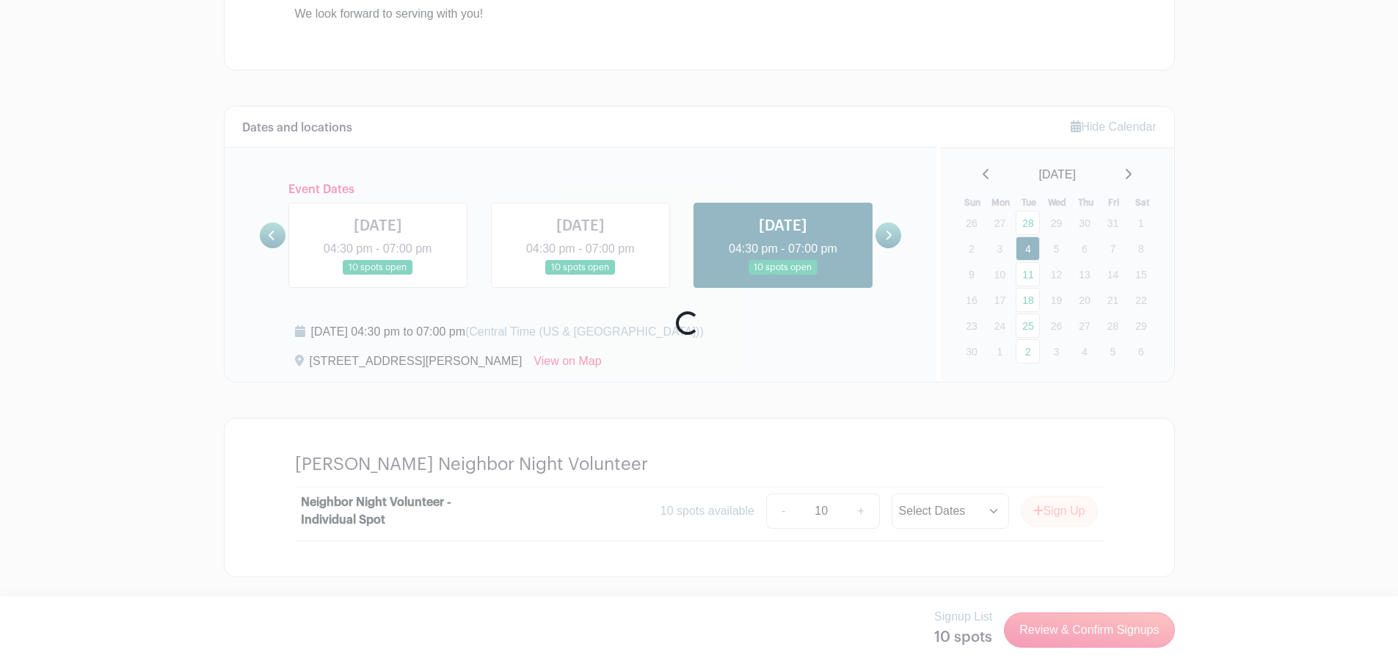
scroll to position [669, 0]
click at [970, 463] on div "Loading..." at bounding box center [699, 334] width 1398 height 669
click at [971, 511] on div "Loading..." at bounding box center [699, 334] width 1398 height 669
click at [947, 431] on div "Loading..." at bounding box center [699, 334] width 1398 height 669
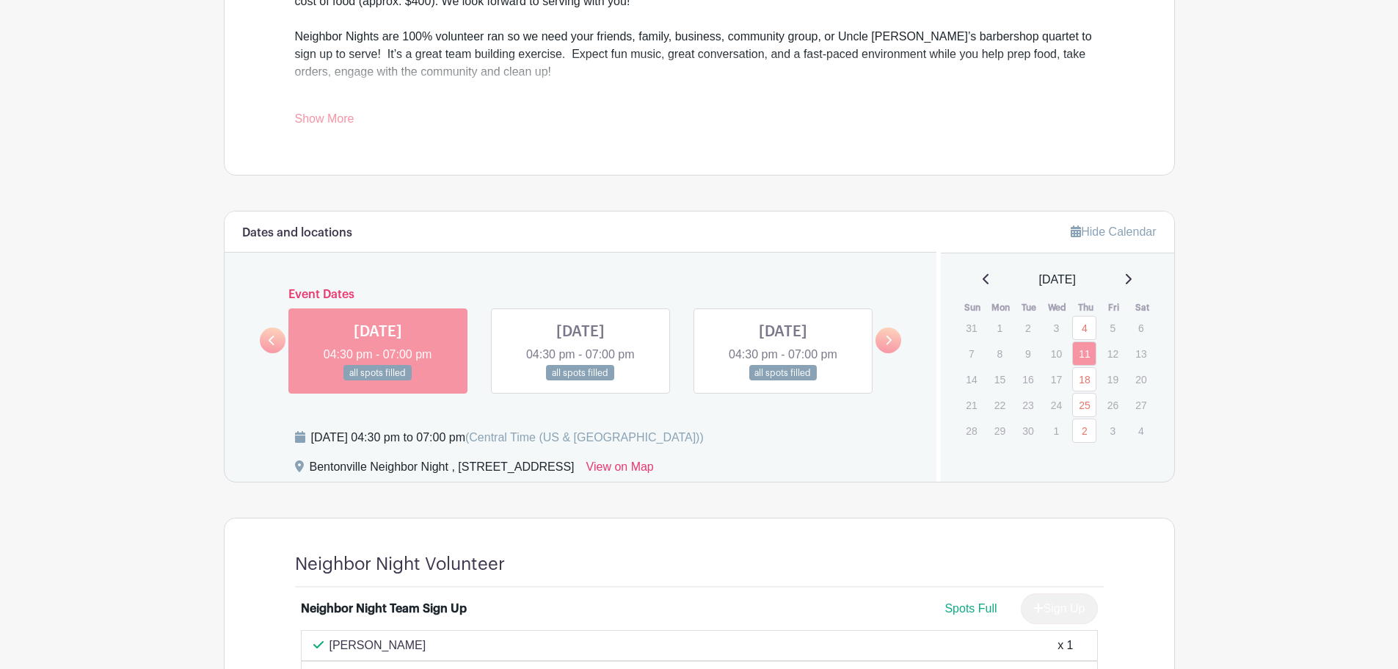
scroll to position [661, 0]
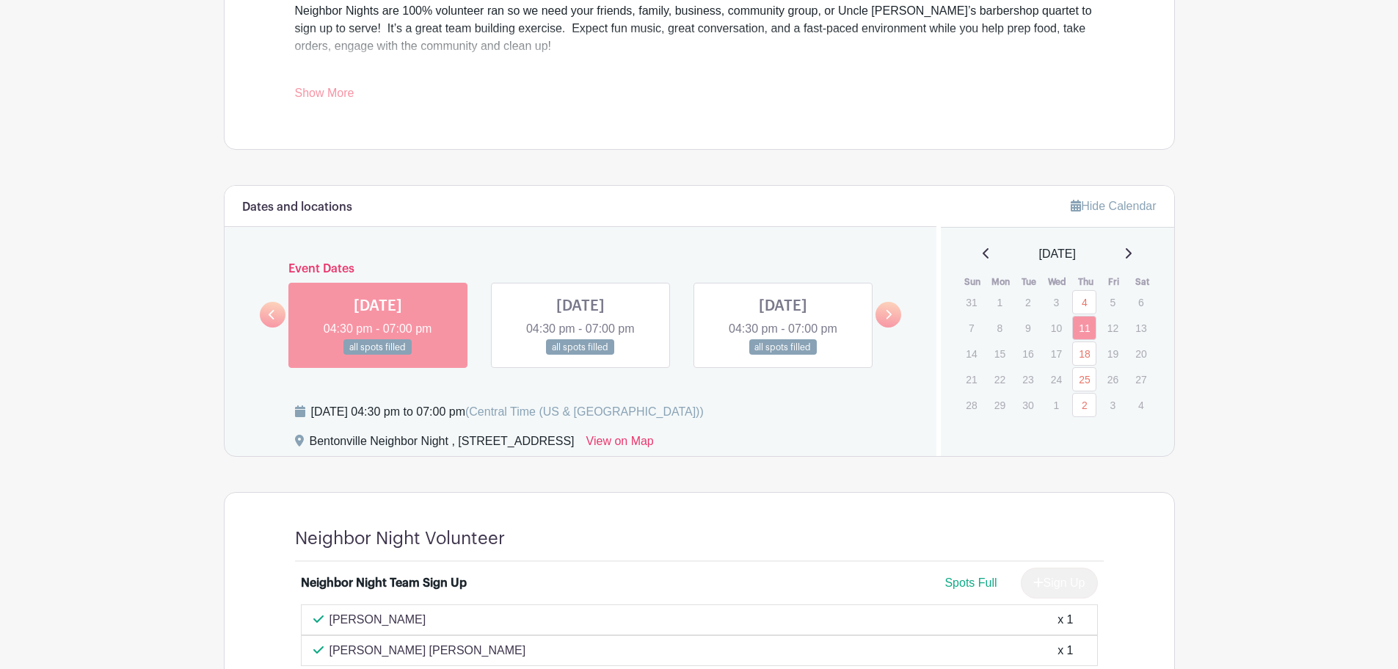
click at [882, 302] on div at bounding box center [889, 315] width 26 height 26
click at [886, 310] on icon at bounding box center [888, 314] width 7 height 11
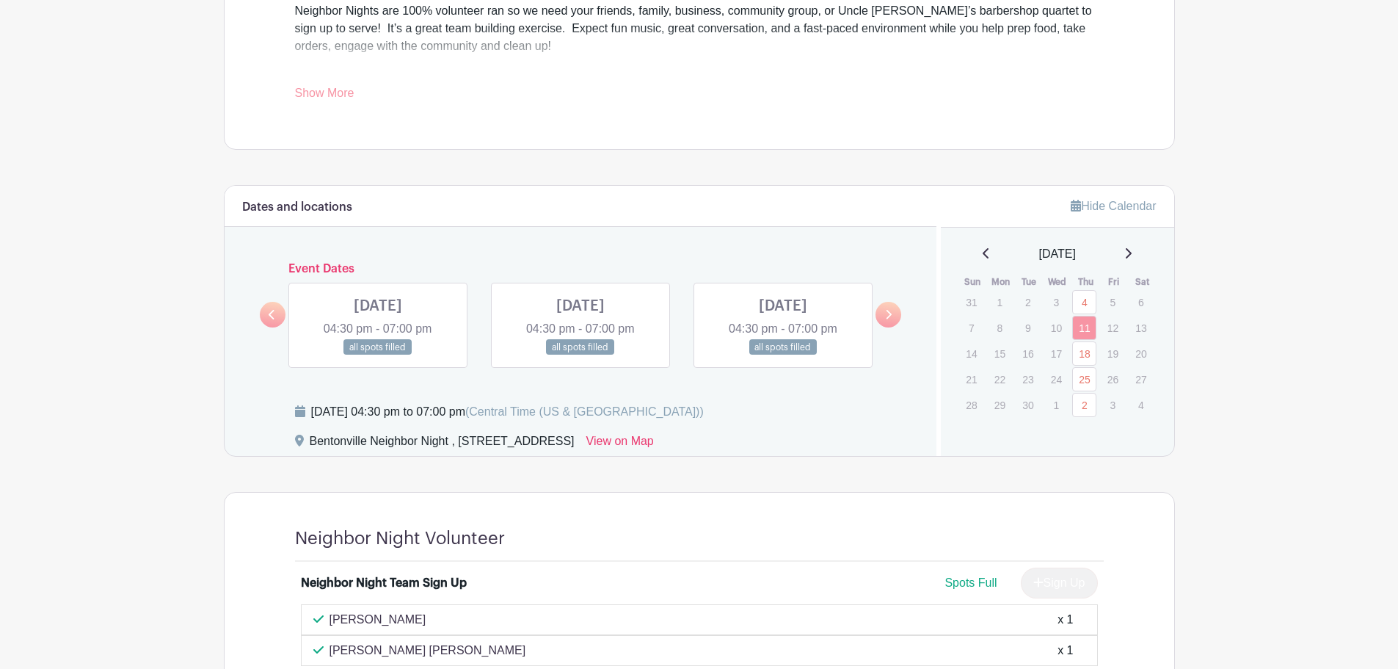
click at [886, 310] on icon at bounding box center [888, 314] width 7 height 11
drag, startPoint x: 871, startPoint y: 255, endPoint x: 879, endPoint y: 231, distance: 24.6
click at [871, 254] on div "Dates and locations Event Dates THU Aug 01, 2024 04:30 pm - 07:00 pm all spots …" at bounding box center [581, 320] width 713 height 269
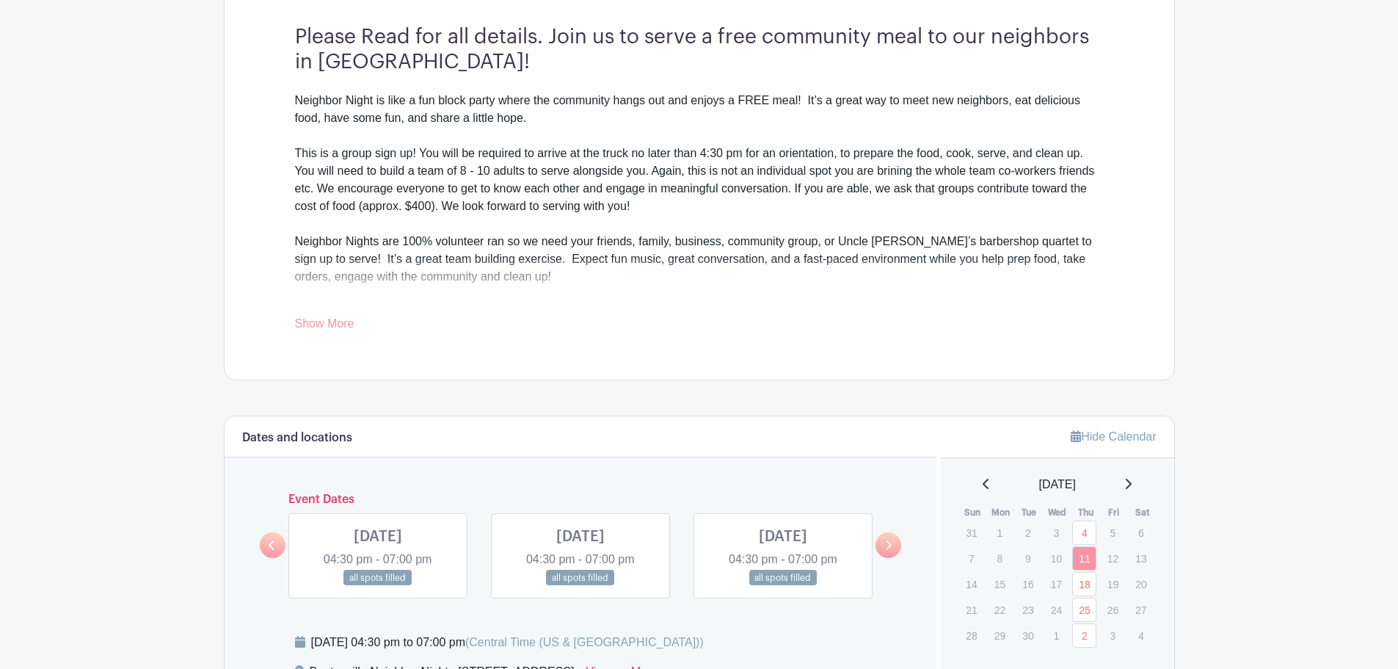
scroll to position [294, 0]
